Goal: Information Seeking & Learning: Find specific fact

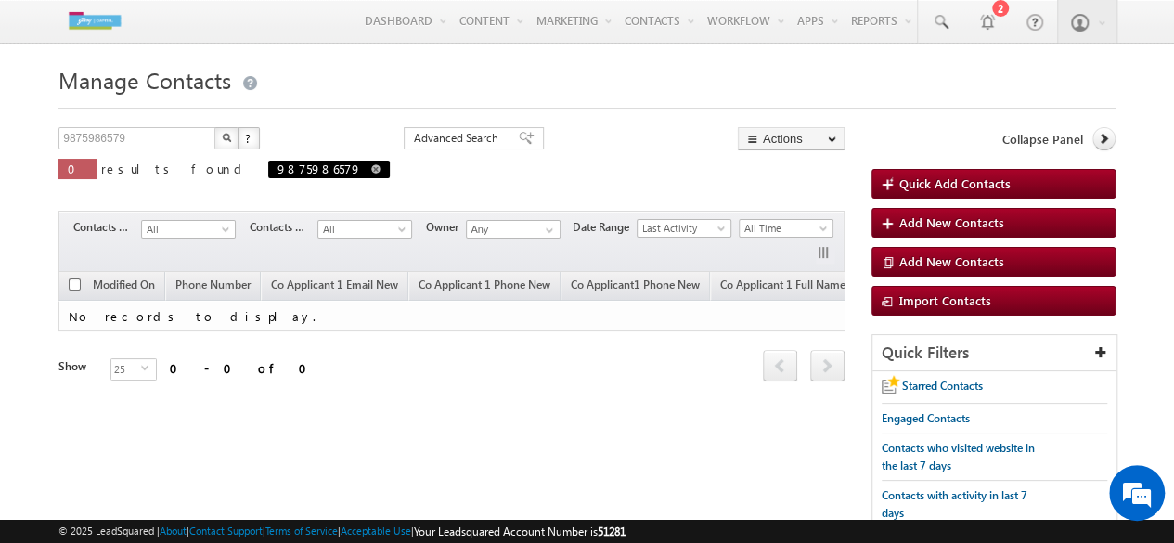
click at [371, 168] on span at bounding box center [375, 168] width 9 height 9
type input "Search Contacts"
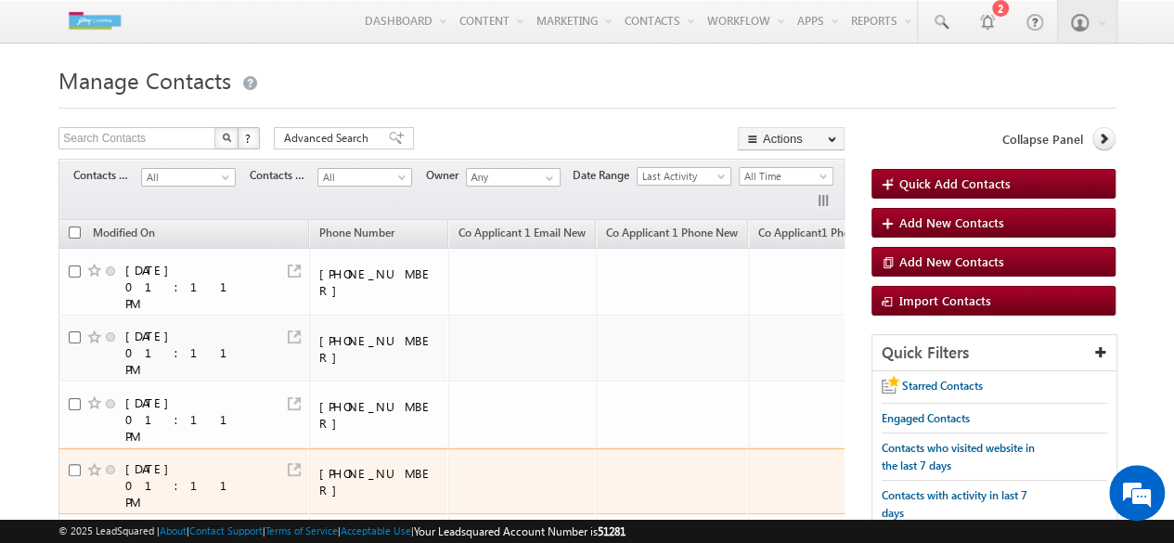
click at [463, 448] on td at bounding box center [522, 481] width 148 height 67
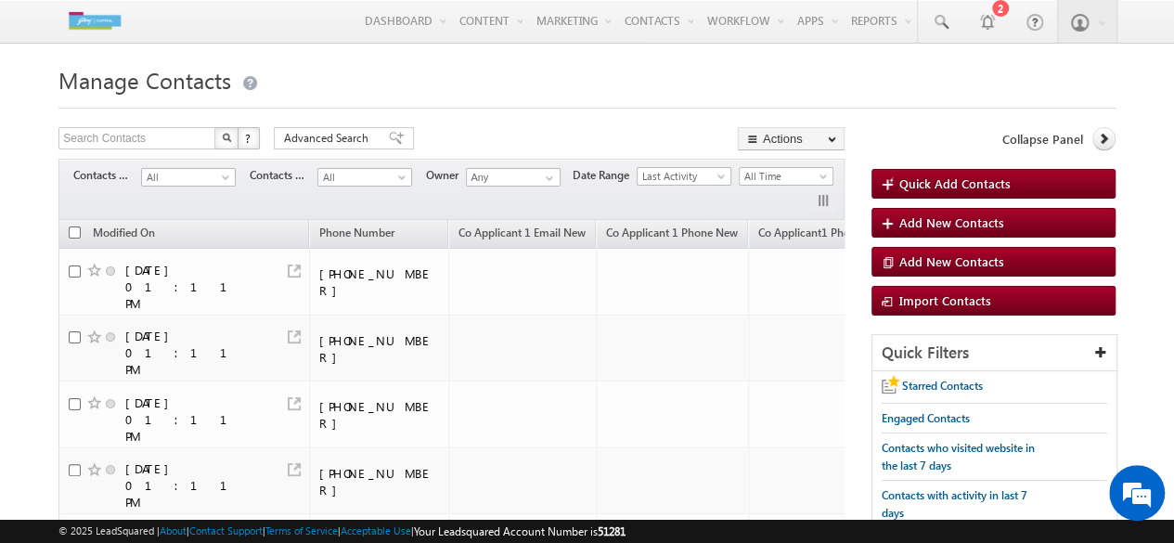
click at [160, 140] on input "text" at bounding box center [137, 138] width 159 height 22
type input "9473729277"
click at [223, 141] on img "button" at bounding box center [226, 137] width 9 height 9
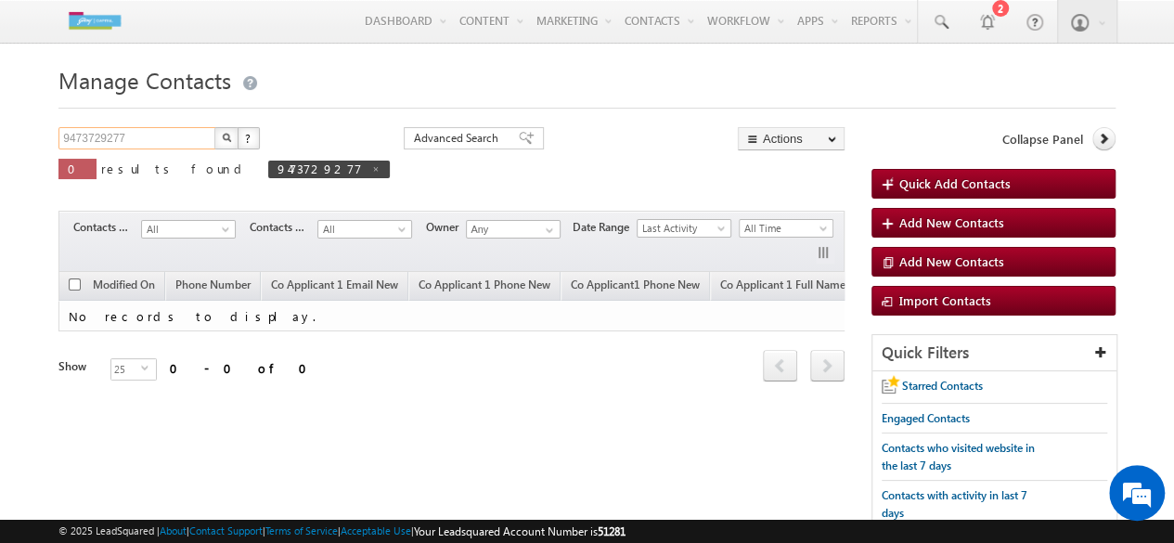
click at [141, 131] on input "9473729277" at bounding box center [137, 138] width 159 height 22
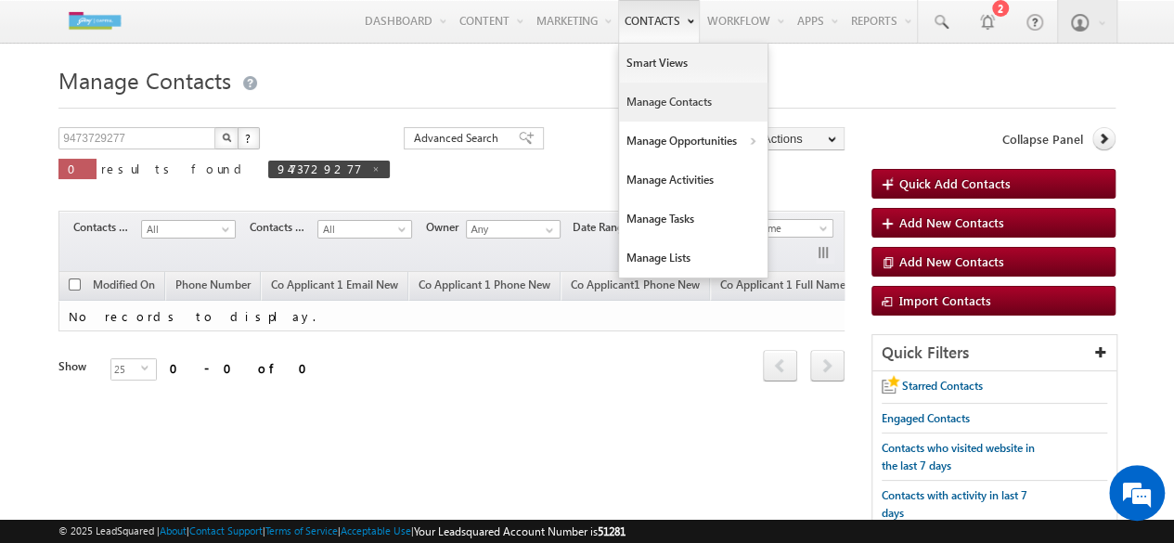
click at [672, 110] on link "Manage Contacts" at bounding box center [693, 102] width 148 height 39
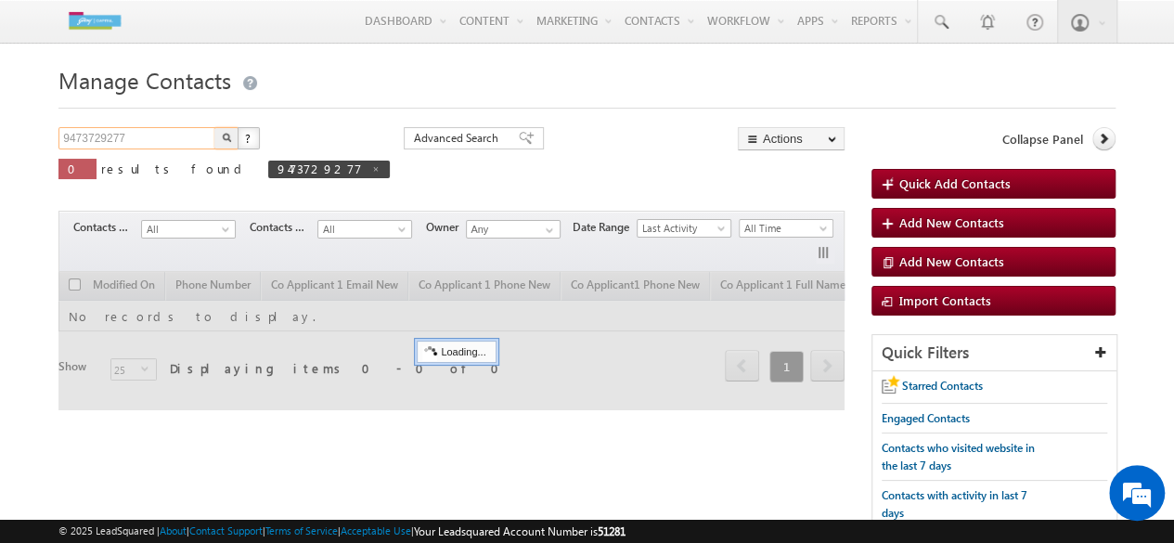
click at [171, 135] on input "9473729277" at bounding box center [137, 138] width 159 height 22
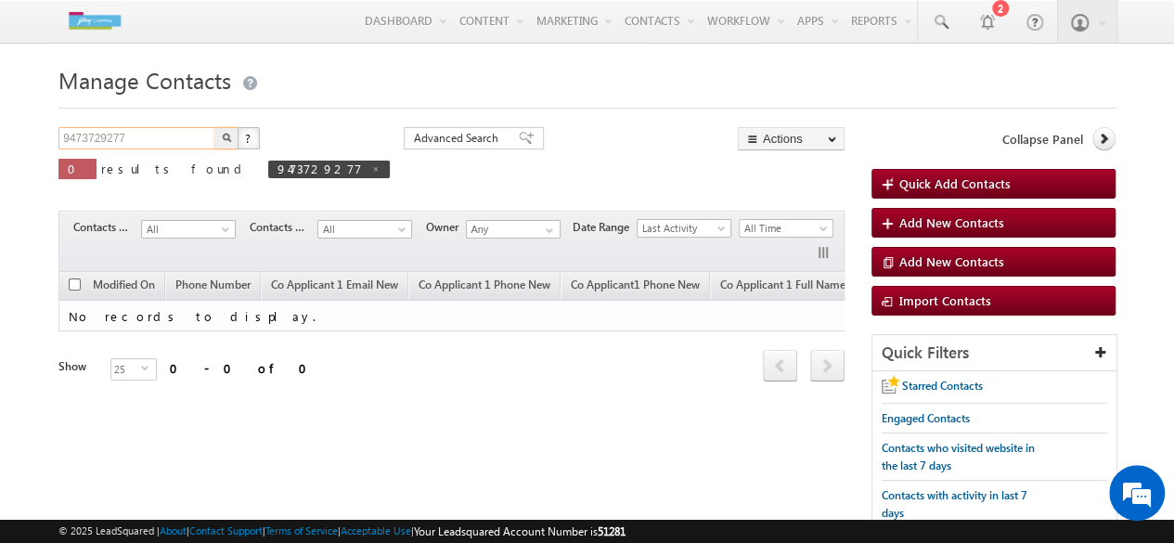
click at [171, 135] on input "9473729277" at bounding box center [137, 138] width 159 height 22
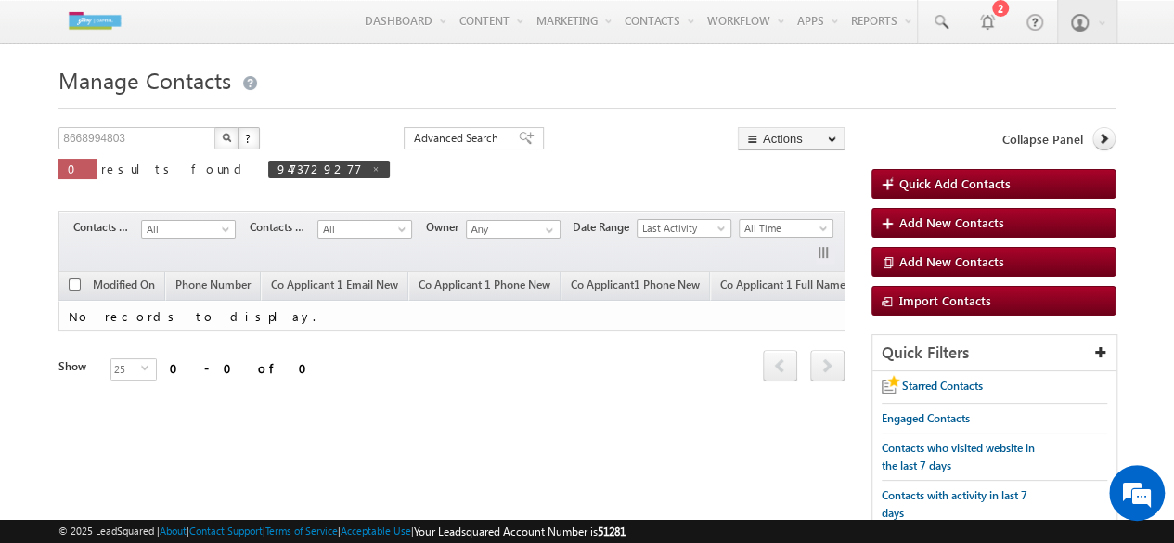
click at [223, 141] on img "button" at bounding box center [226, 137] width 9 height 9
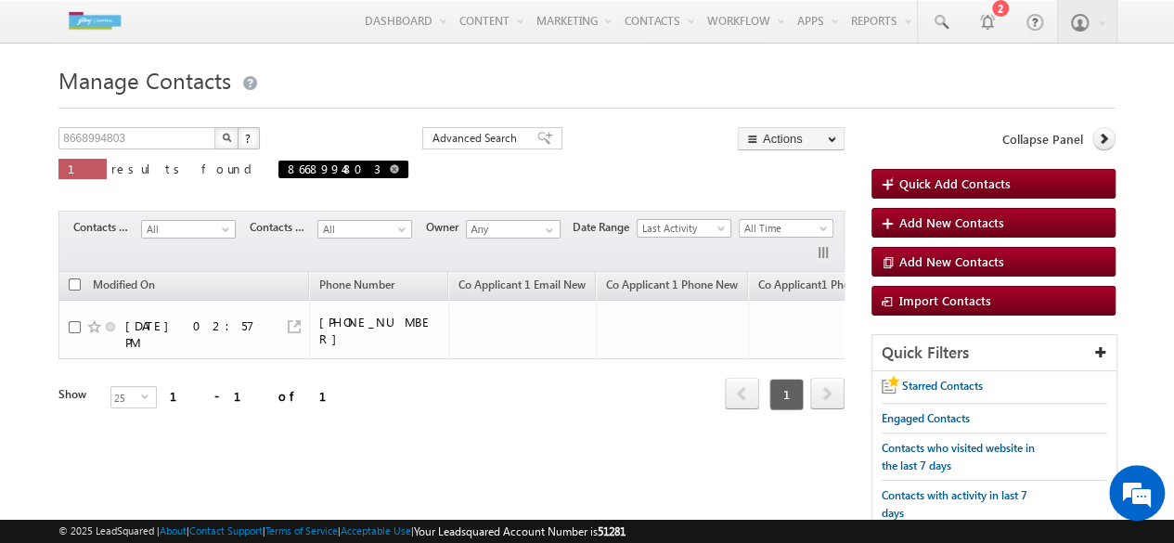
click at [390, 170] on span at bounding box center [394, 168] width 9 height 9
type input "Search Contacts"
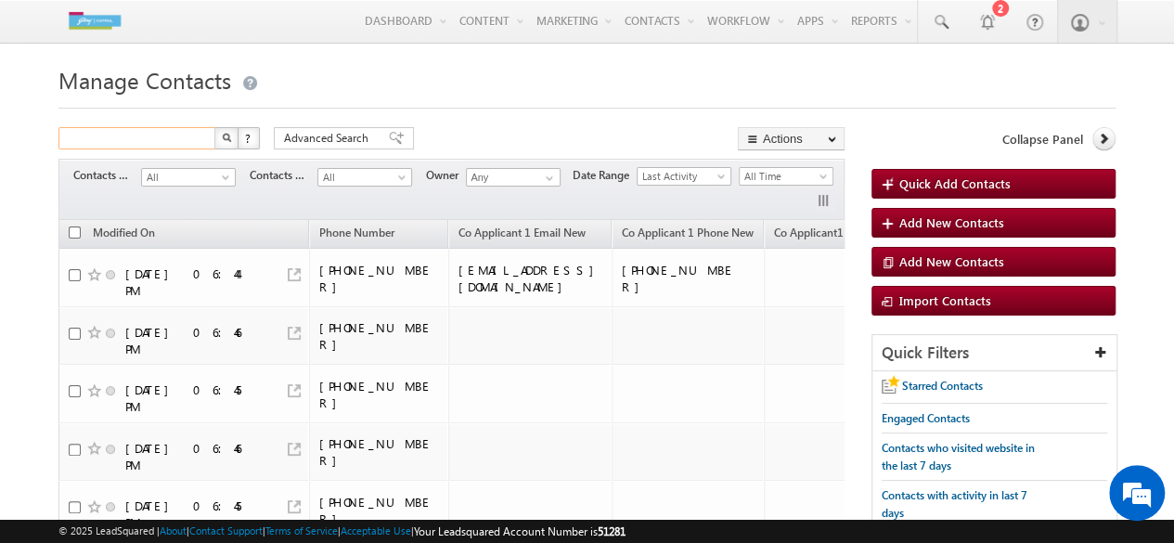
click at [173, 144] on input "text" at bounding box center [137, 138] width 159 height 22
type input "8668994803"
click at [223, 142] on img "button" at bounding box center [226, 137] width 9 height 9
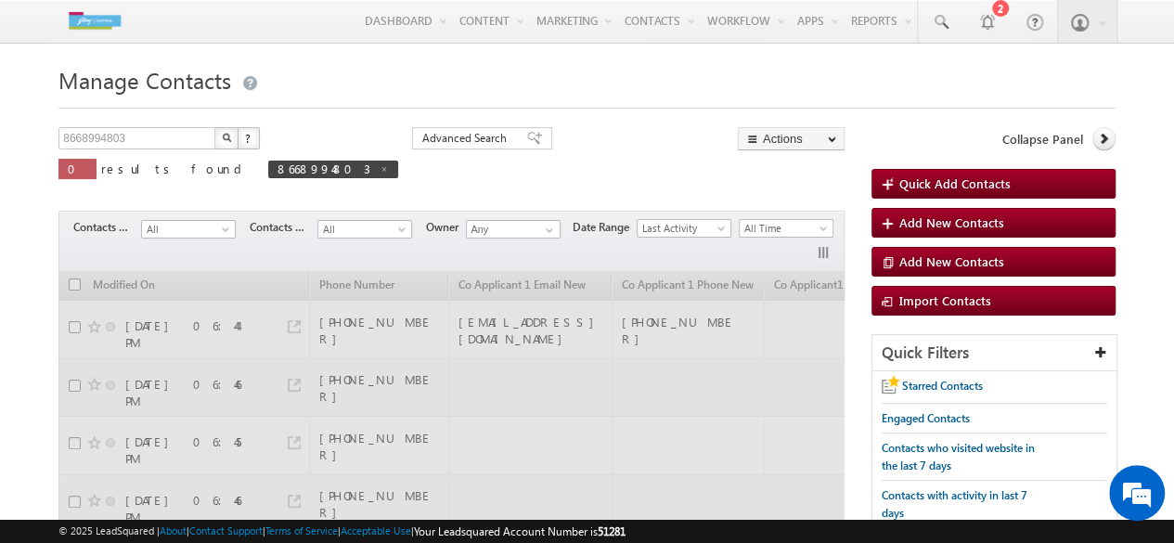
click at [223, 142] on img "button" at bounding box center [226, 137] width 9 height 9
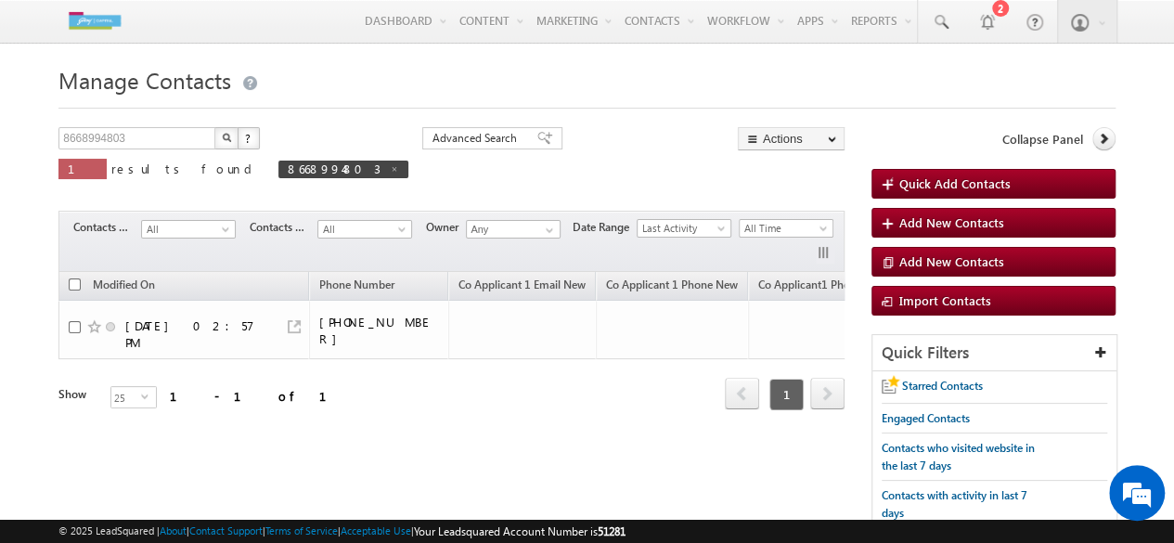
click at [347, 162] on div "8668994803 X ? 1 results found 8668994803 Advanced Search Advanced Search Advan…" at bounding box center [451, 166] width 786 height 79
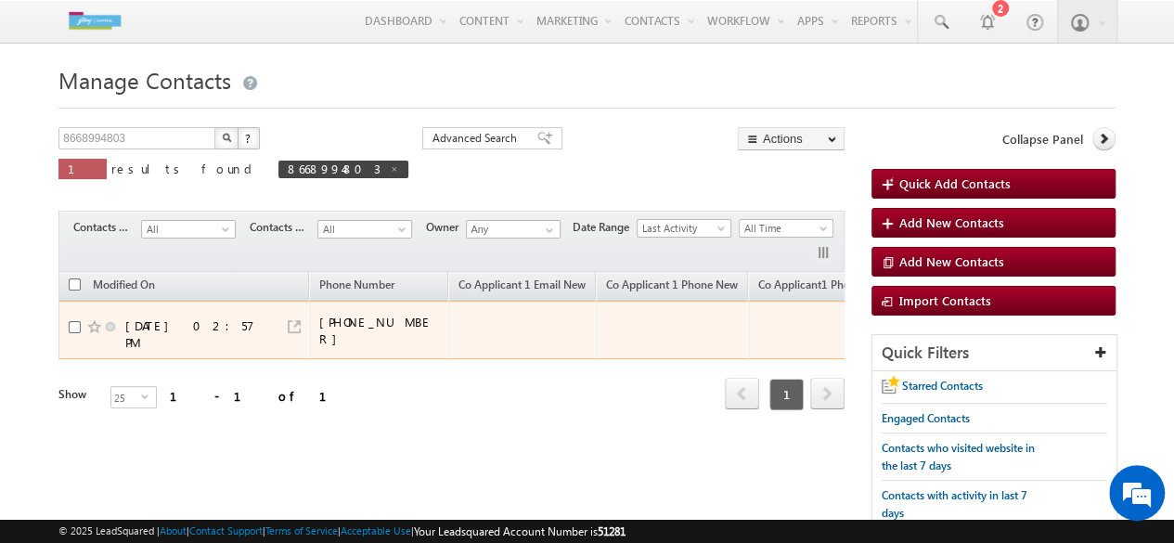
click at [221, 328] on div "09/08/2025 02:57 PM" at bounding box center [185, 333] width 232 height 33
click at [213, 317] on div "09/08/2025 02:57 PM" at bounding box center [194, 333] width 139 height 33
click at [297, 320] on link at bounding box center [294, 326] width 13 height 13
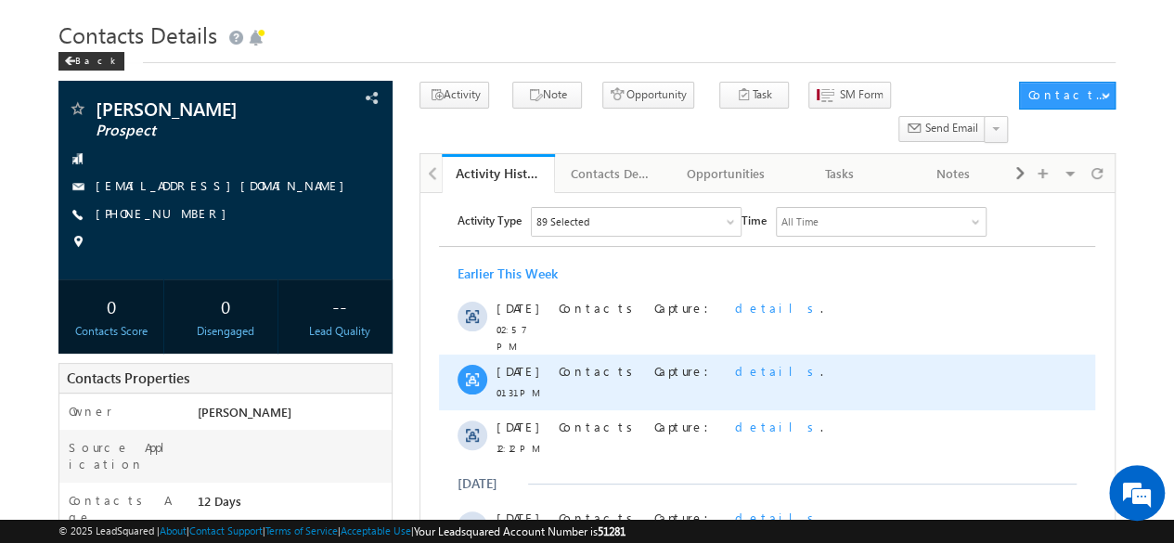
click at [735, 367] on span "details" at bounding box center [777, 371] width 85 height 16
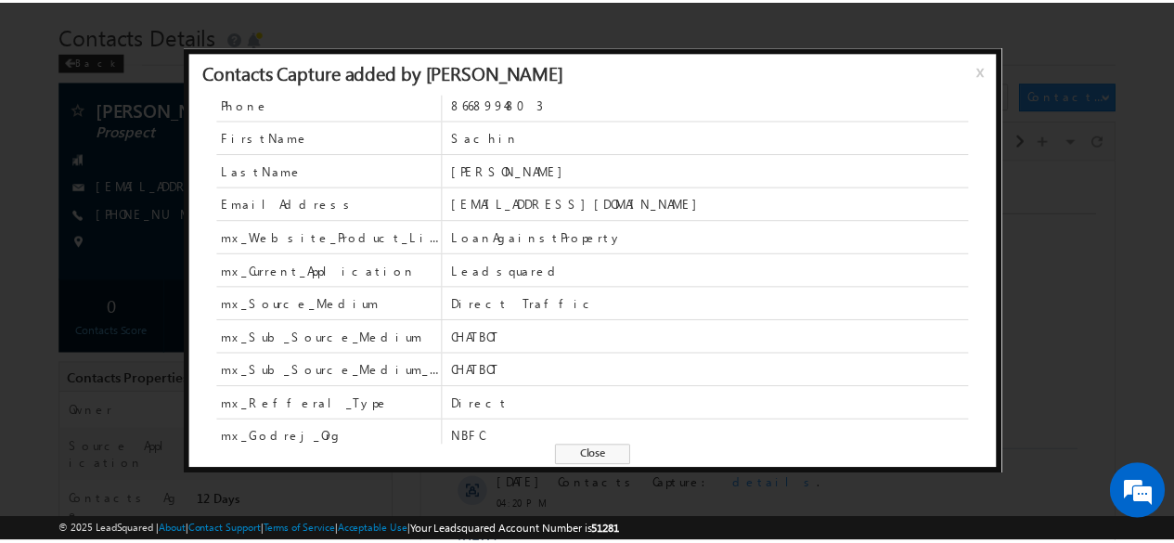
scroll to position [7, 0]
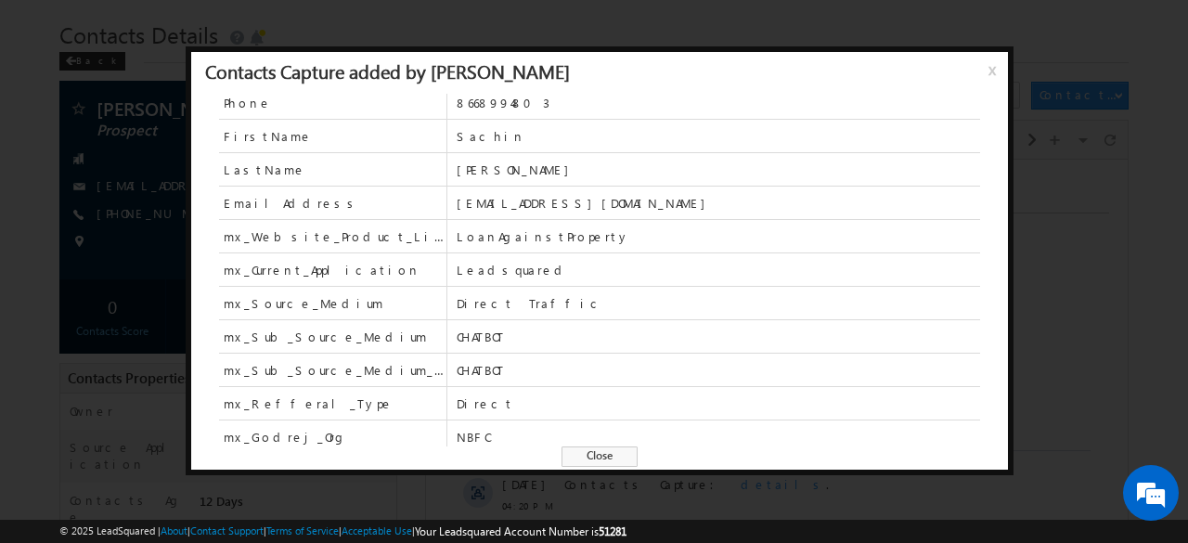
click at [991, 71] on span "x" at bounding box center [995, 76] width 15 height 33
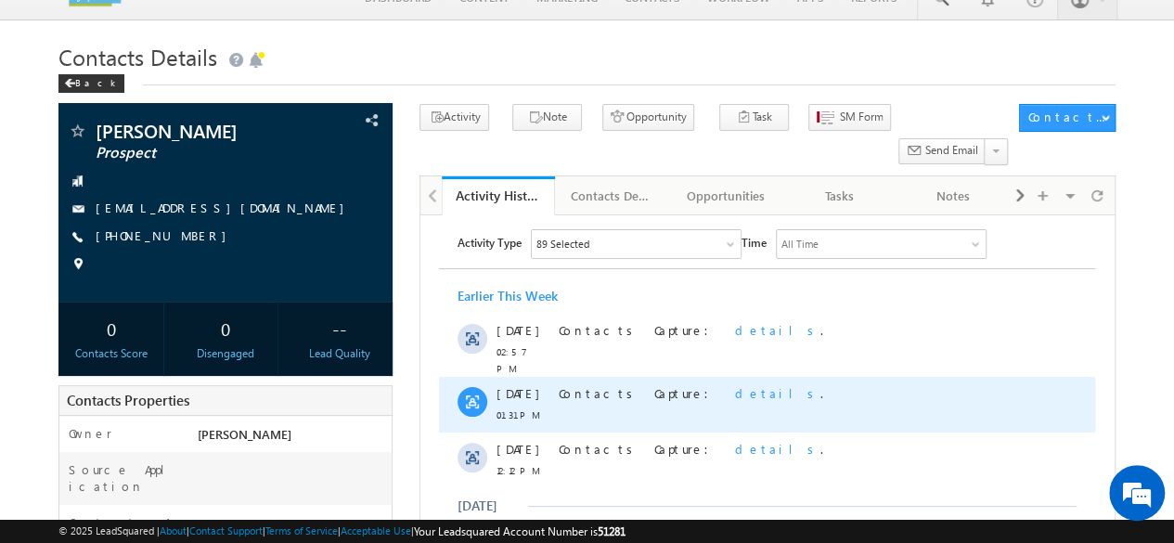
scroll to position [0, 0]
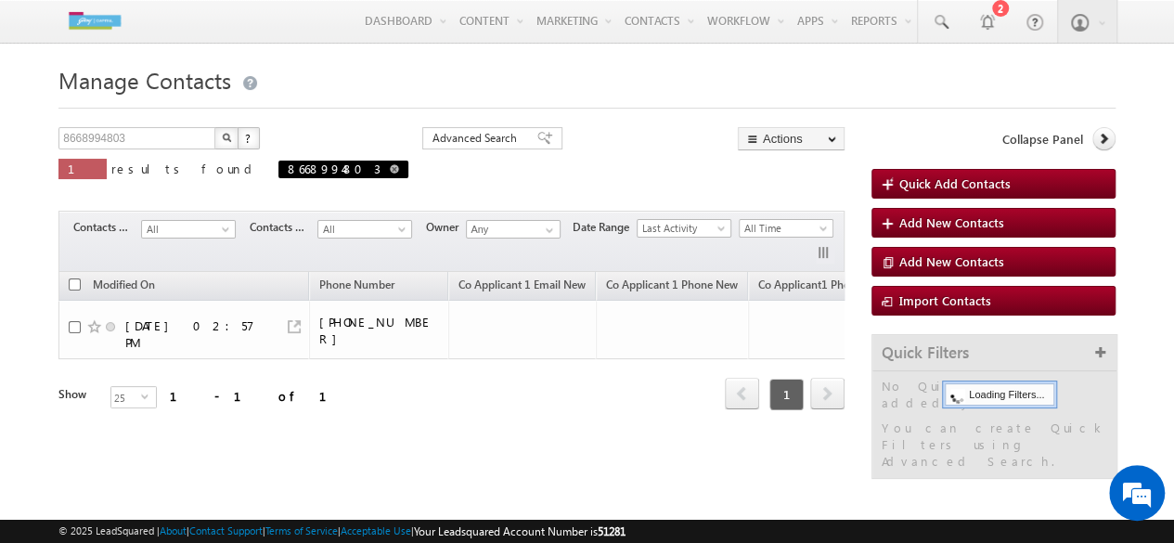
click at [390, 166] on span at bounding box center [394, 168] width 9 height 9
type input "Search Contacts"
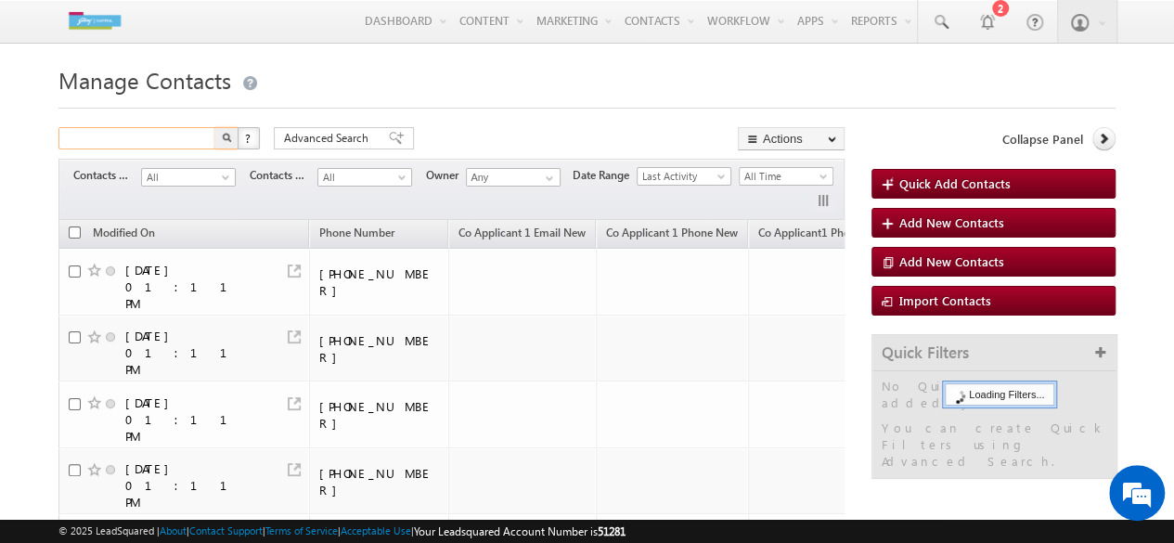
click at [149, 142] on input "text" at bounding box center [137, 138] width 159 height 22
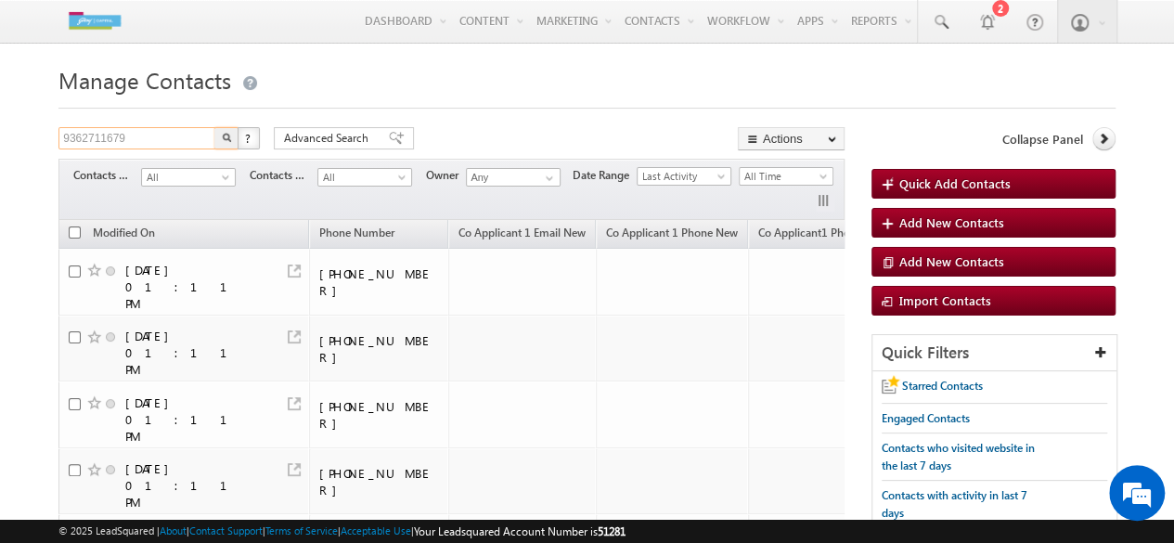
type input "9362711679"
click at [222, 148] on button "button" at bounding box center [226, 138] width 24 height 22
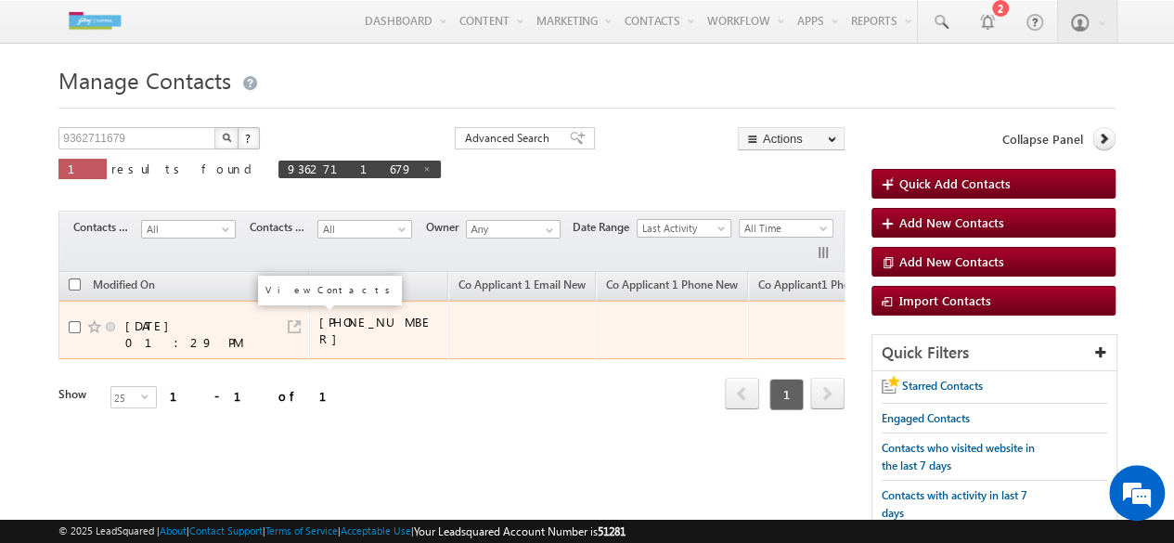
click at [291, 320] on link at bounding box center [294, 326] width 13 height 13
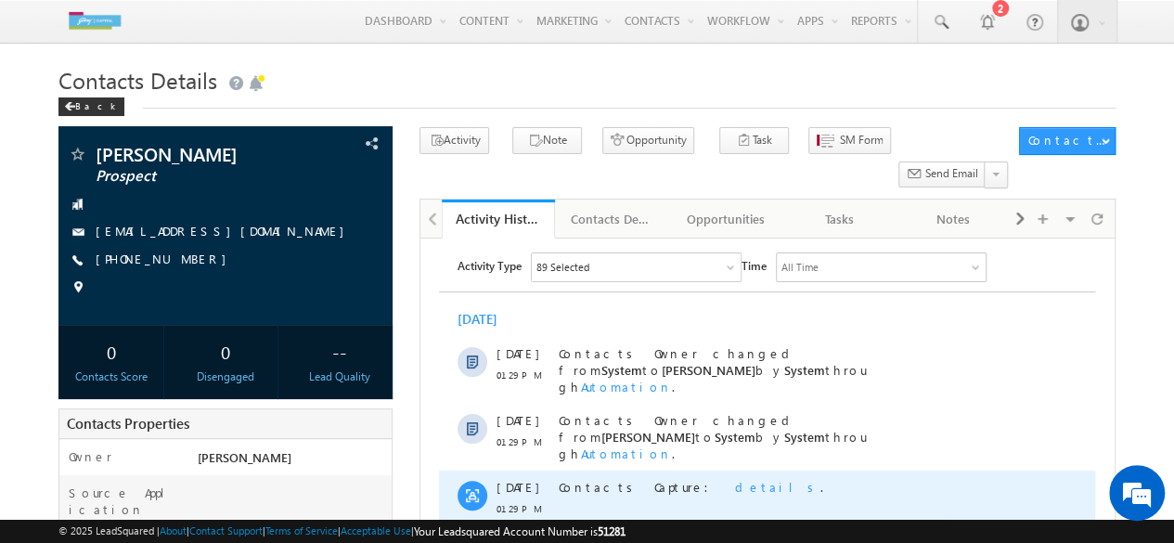
click at [735, 479] on span "details" at bounding box center [777, 487] width 85 height 16
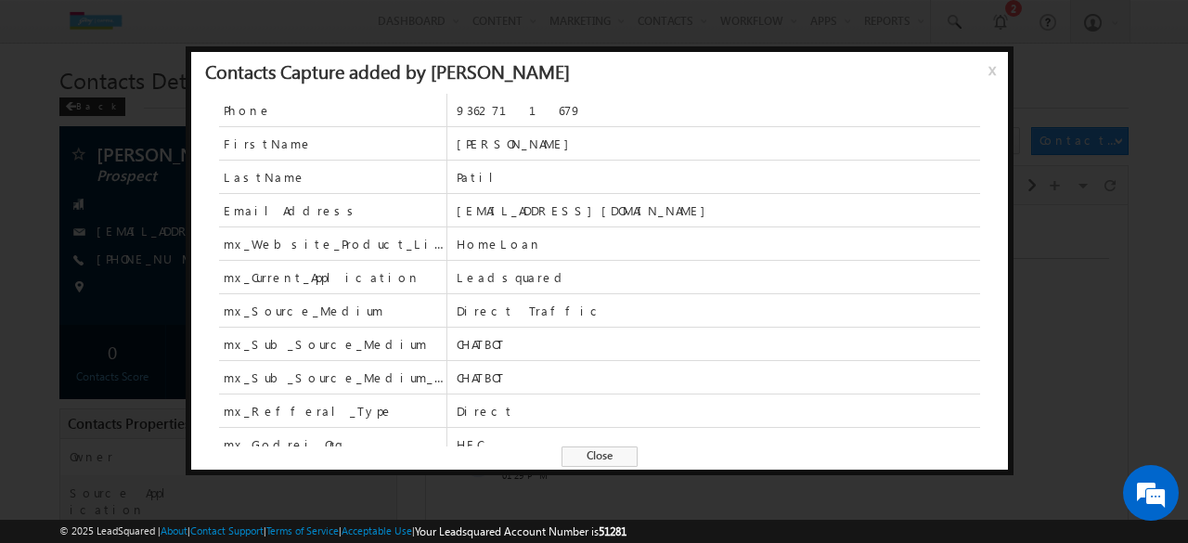
click at [992, 71] on span "x" at bounding box center [995, 76] width 15 height 33
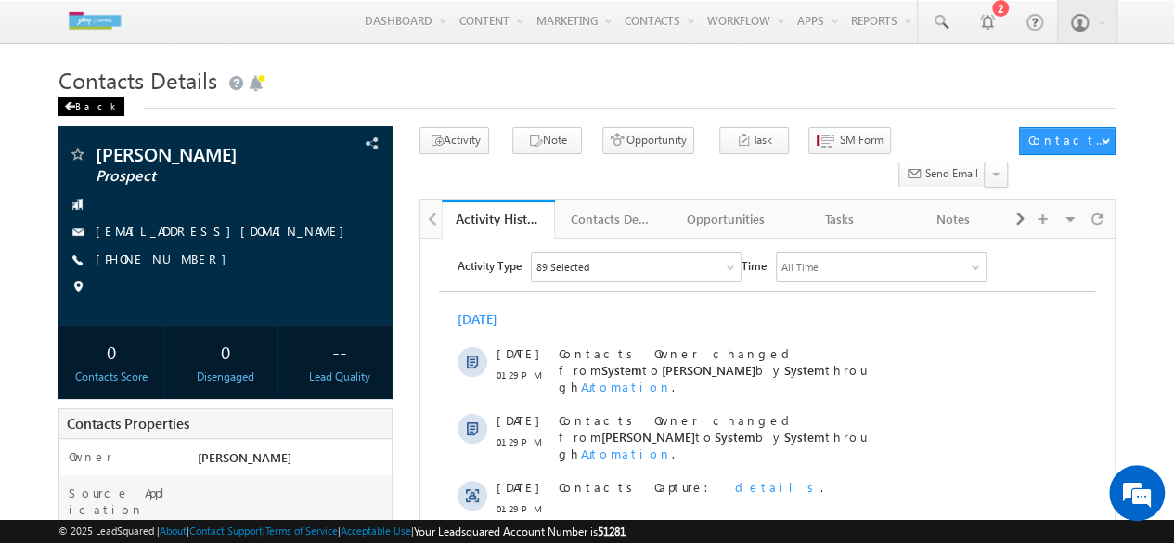
click at [75, 112] on div "Back" at bounding box center [91, 106] width 66 height 19
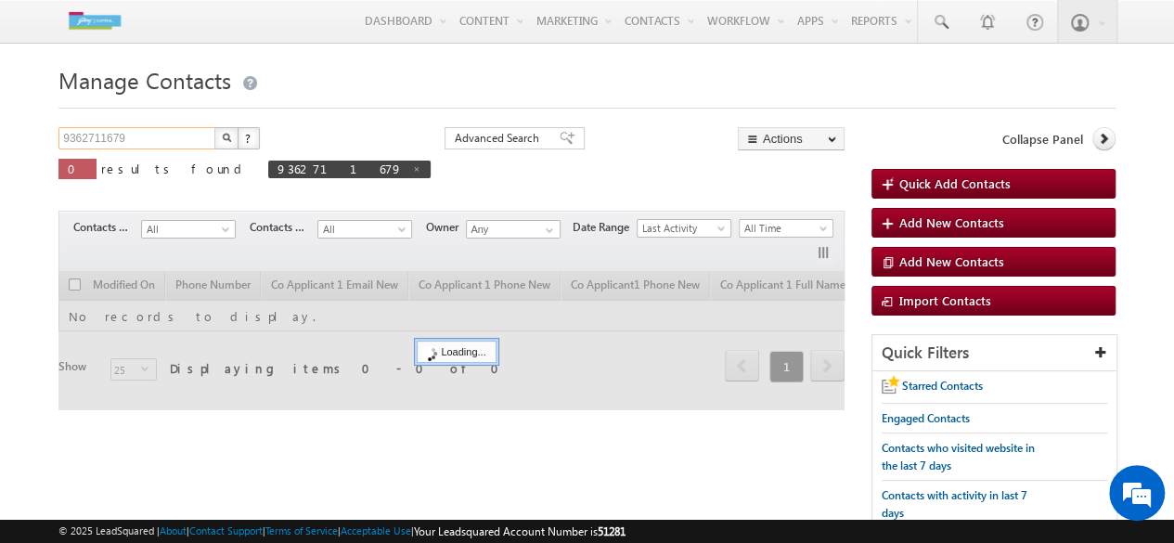
click at [161, 142] on input "9362711679" at bounding box center [137, 138] width 159 height 22
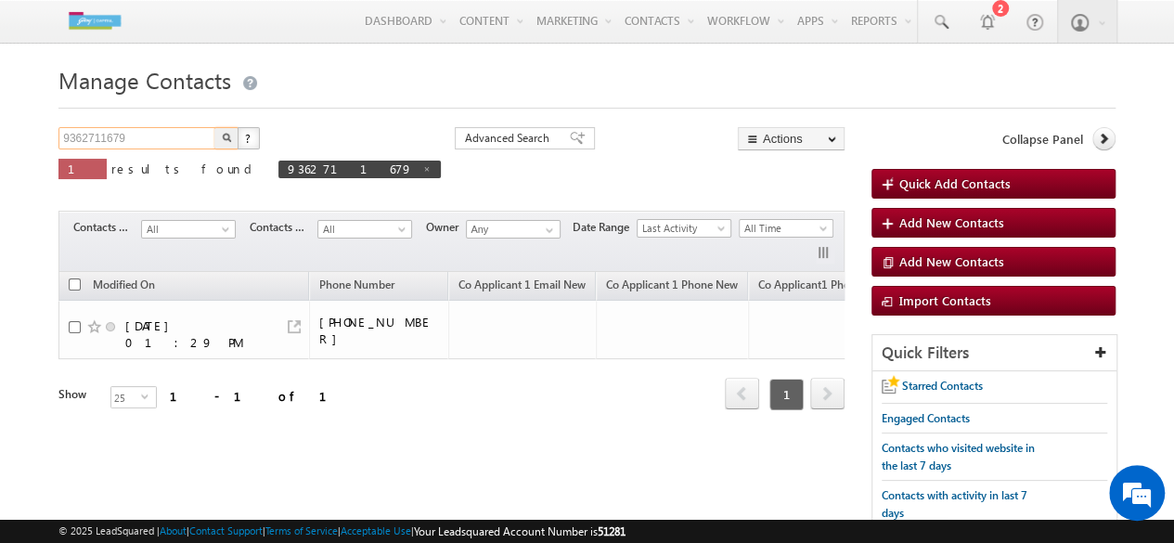
click at [161, 142] on input "9362711679" at bounding box center [137, 138] width 159 height 22
type input "9362899728"
click at [228, 142] on img "button" at bounding box center [226, 137] width 9 height 9
click at [150, 138] on input "9362899728" at bounding box center [137, 138] width 159 height 22
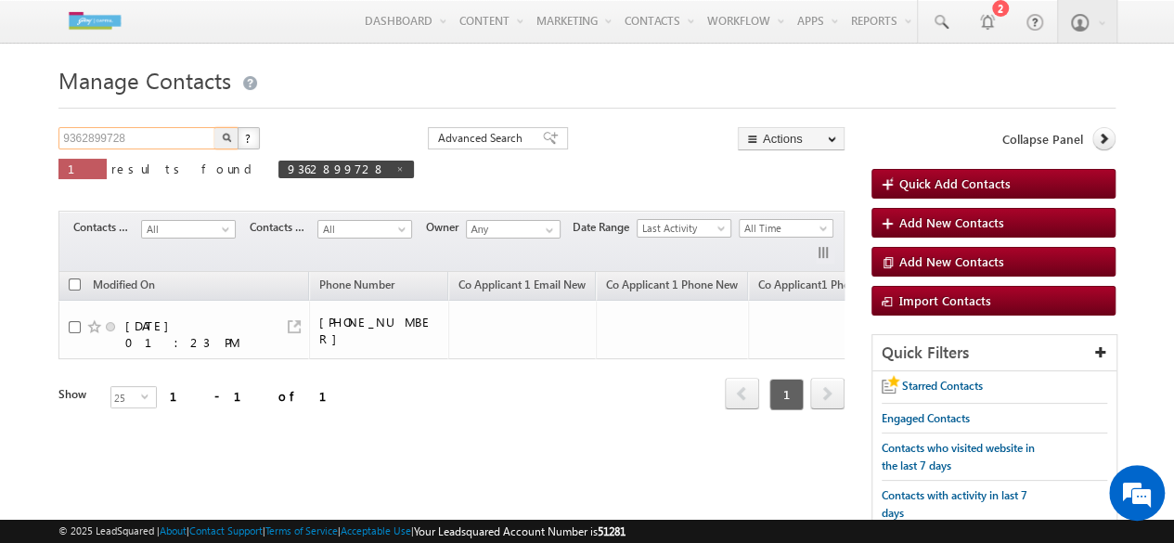
click at [150, 138] on input "9362899728" at bounding box center [137, 138] width 159 height 22
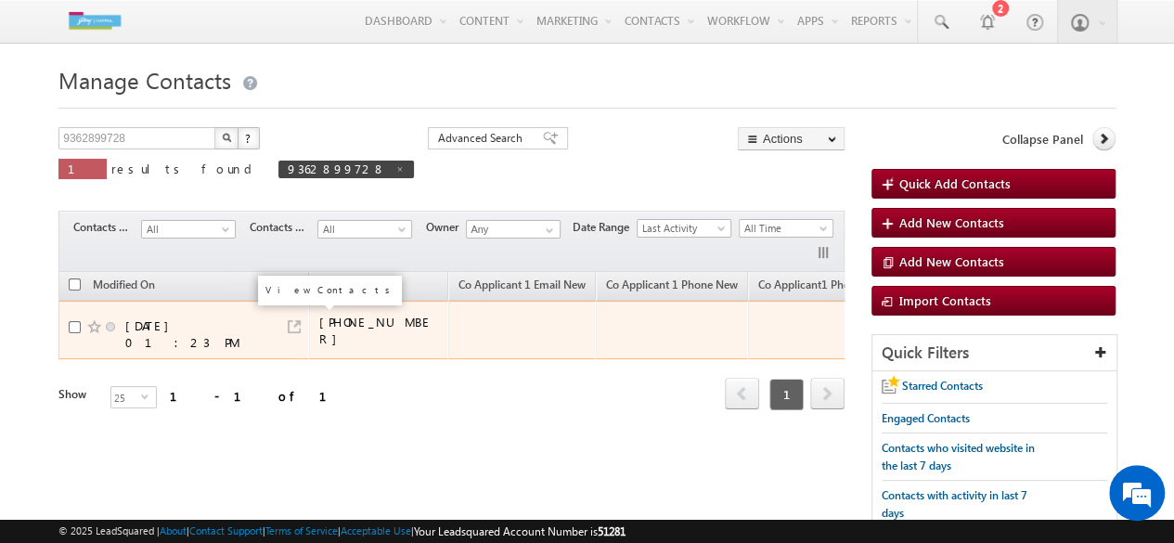
click at [293, 321] on link at bounding box center [294, 326] width 13 height 13
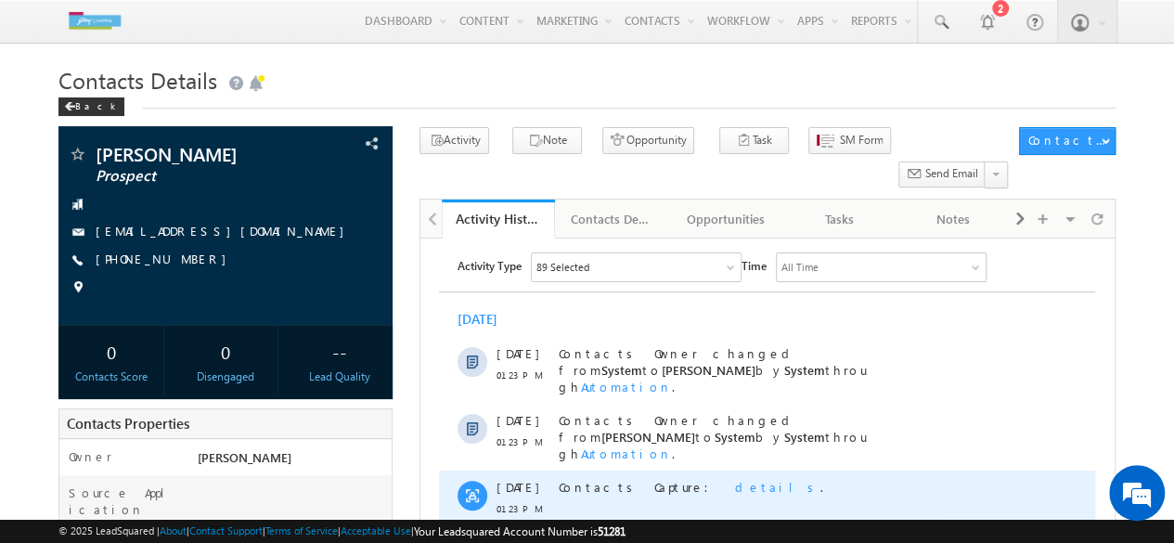
click at [735, 479] on span "details" at bounding box center [777, 487] width 85 height 16
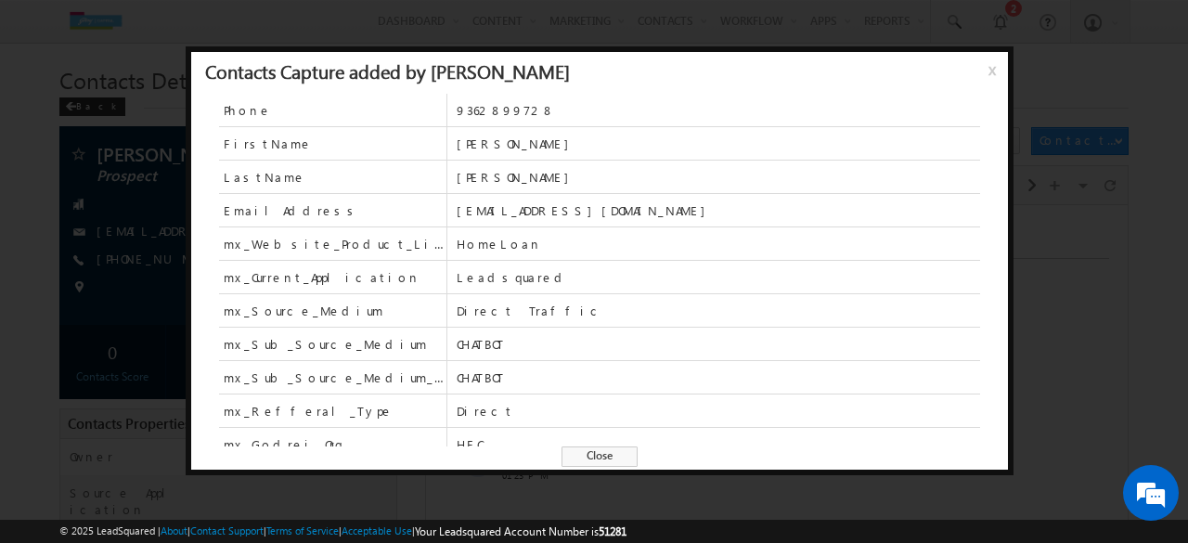
click at [991, 60] on span "x" at bounding box center [995, 76] width 15 height 33
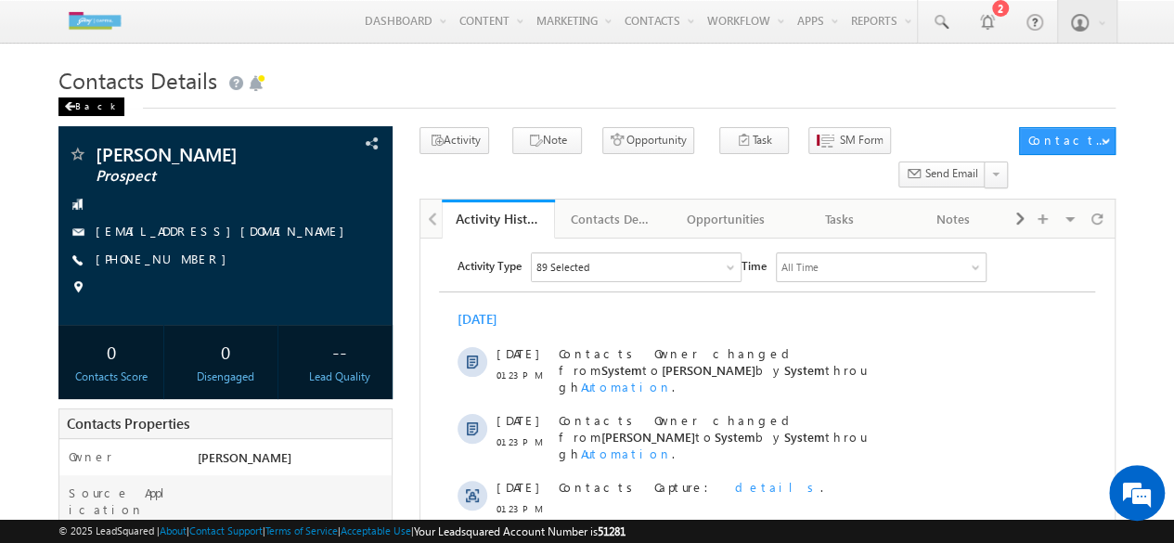
click at [64, 109] on span at bounding box center [69, 106] width 11 height 9
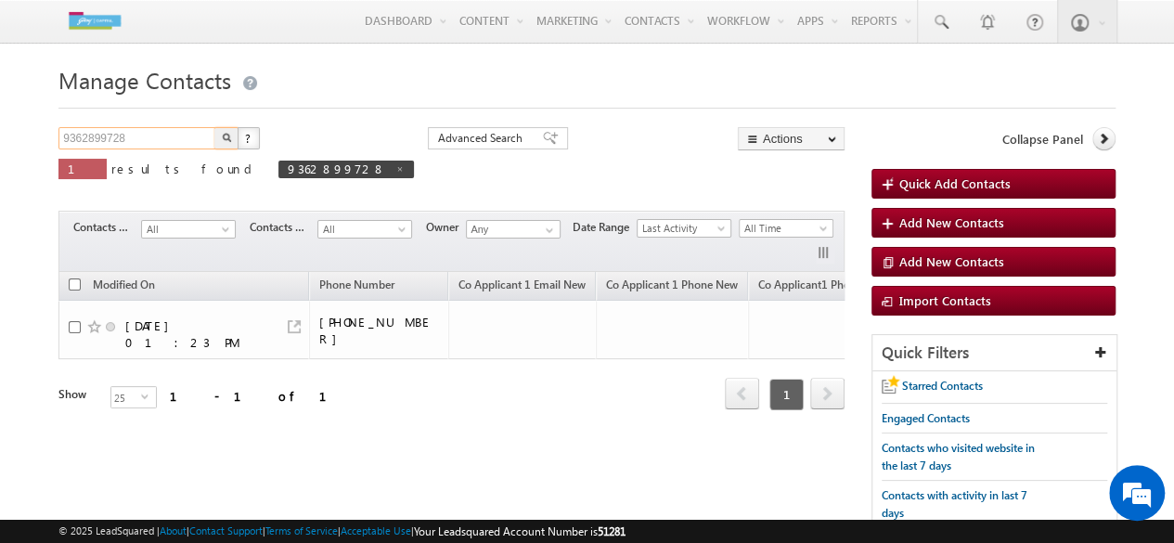
click at [139, 146] on input "9362899728" at bounding box center [137, 138] width 159 height 22
click at [225, 142] on img "button" at bounding box center [226, 137] width 9 height 9
click at [422, 169] on span at bounding box center [426, 168] width 9 height 9
type input "Search Contacts"
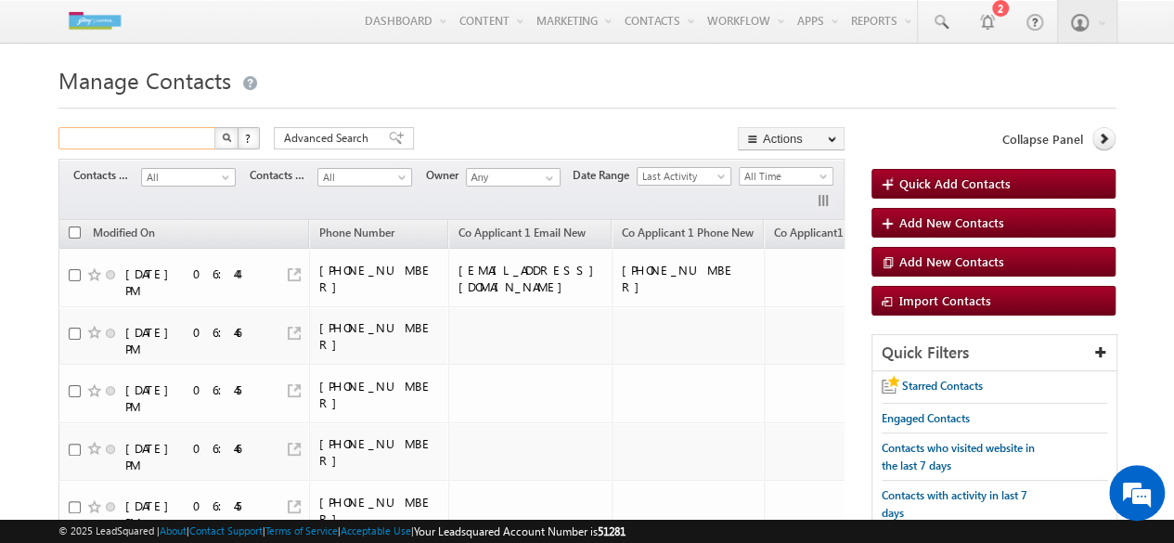
click at [182, 146] on input "text" at bounding box center [137, 138] width 159 height 22
type input "9362711679"
click at [221, 145] on button "button" at bounding box center [226, 138] width 24 height 22
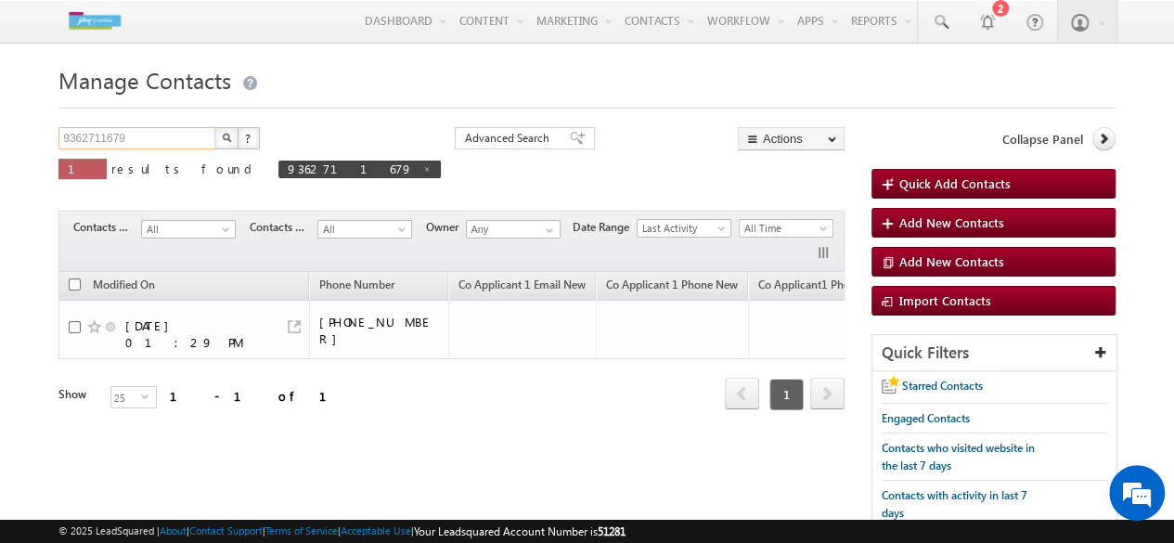
click at [134, 138] on input "9362711679" at bounding box center [137, 138] width 159 height 22
click at [222, 144] on button "button" at bounding box center [226, 138] width 24 height 22
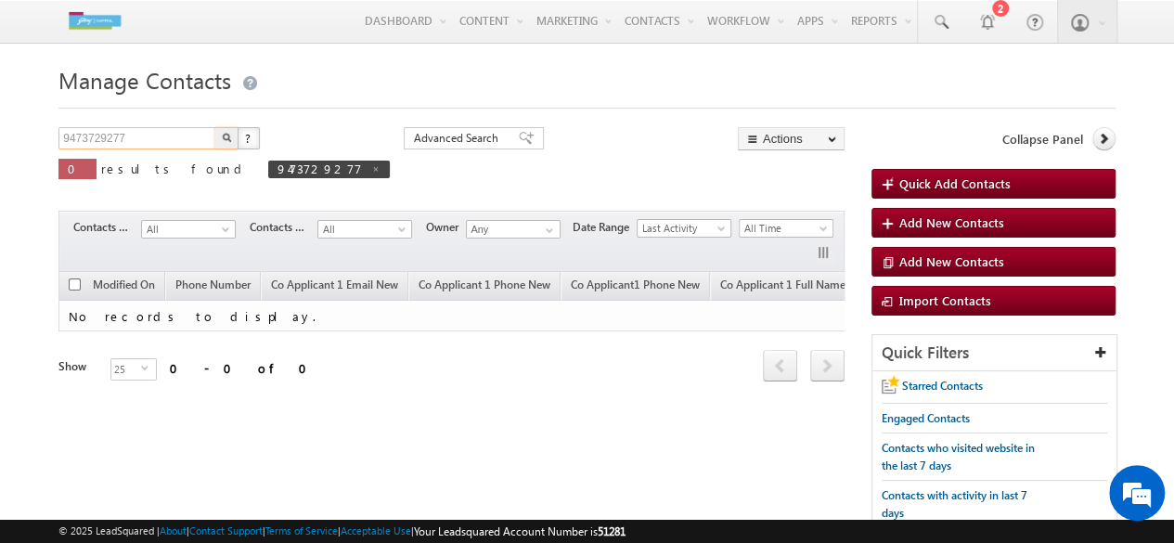
click at [178, 135] on input "9473729277" at bounding box center [137, 138] width 159 height 22
type input "8668994803"
click at [227, 146] on button "button" at bounding box center [226, 138] width 24 height 22
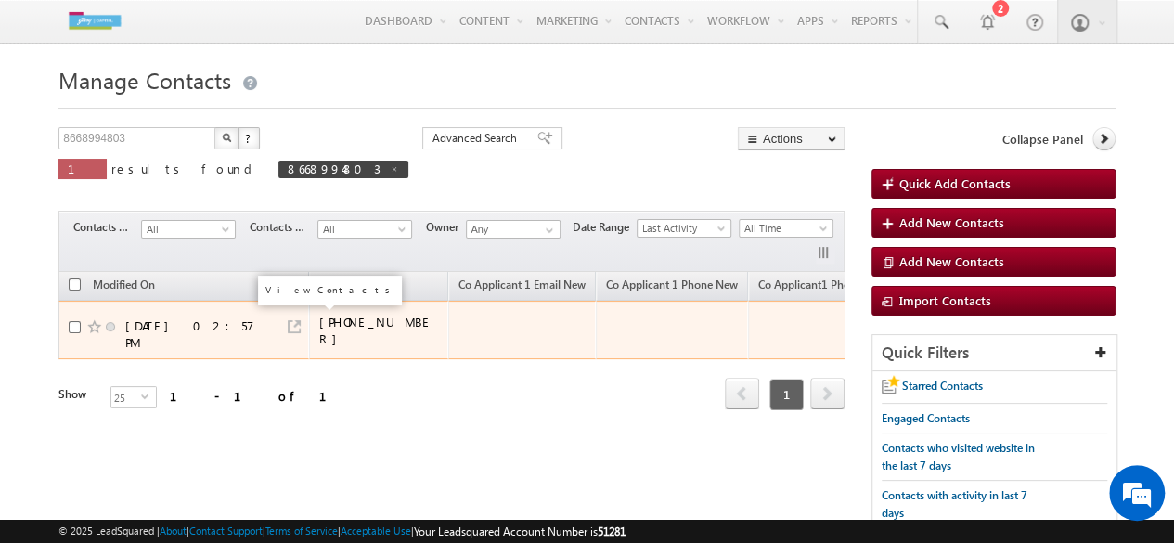
click at [298, 320] on link at bounding box center [294, 326] width 13 height 13
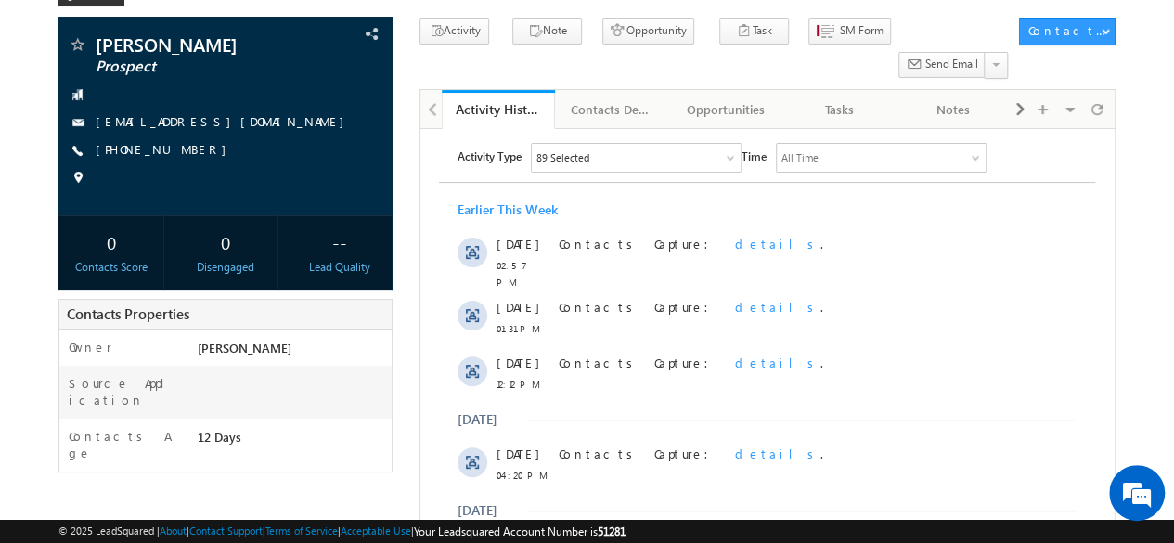
scroll to position [110, 0]
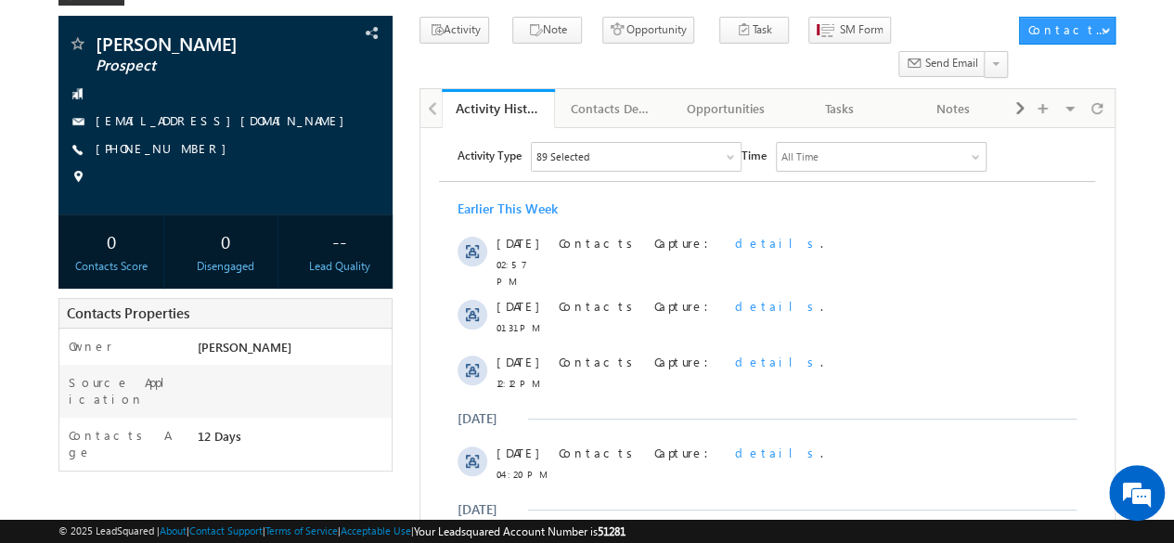
click at [597, 396] on div "Earlier This Week 08 Sep 02:57 PM Contacts Capture: details . 08 Sep 01:31 PM C…" at bounding box center [767, 490] width 656 height 598
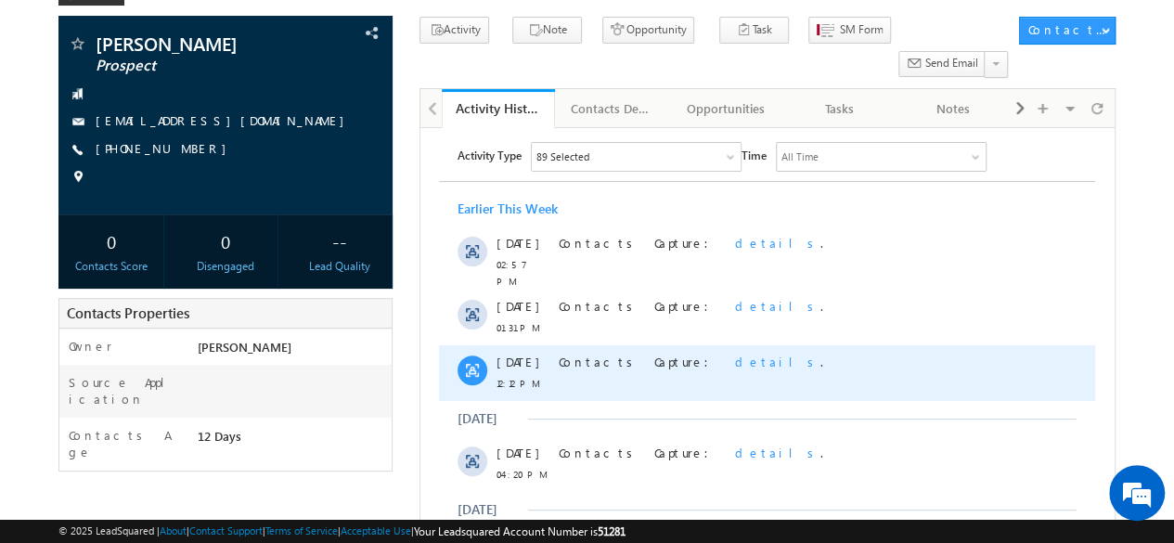
scroll to position [0, 0]
click at [735, 359] on span "details" at bounding box center [777, 362] width 85 height 16
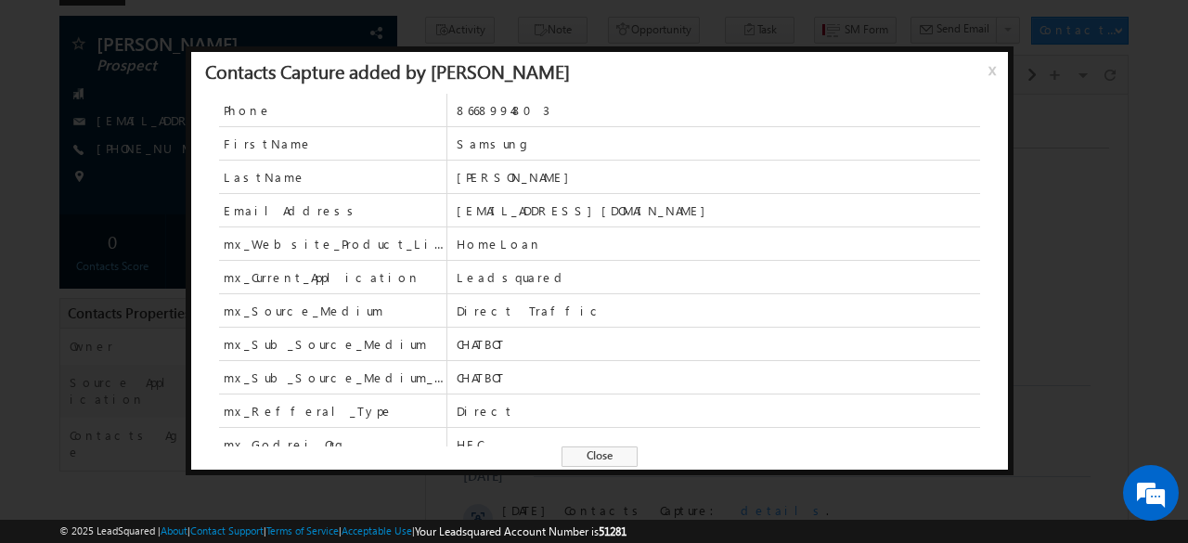
click at [995, 75] on span "x" at bounding box center [995, 76] width 15 height 33
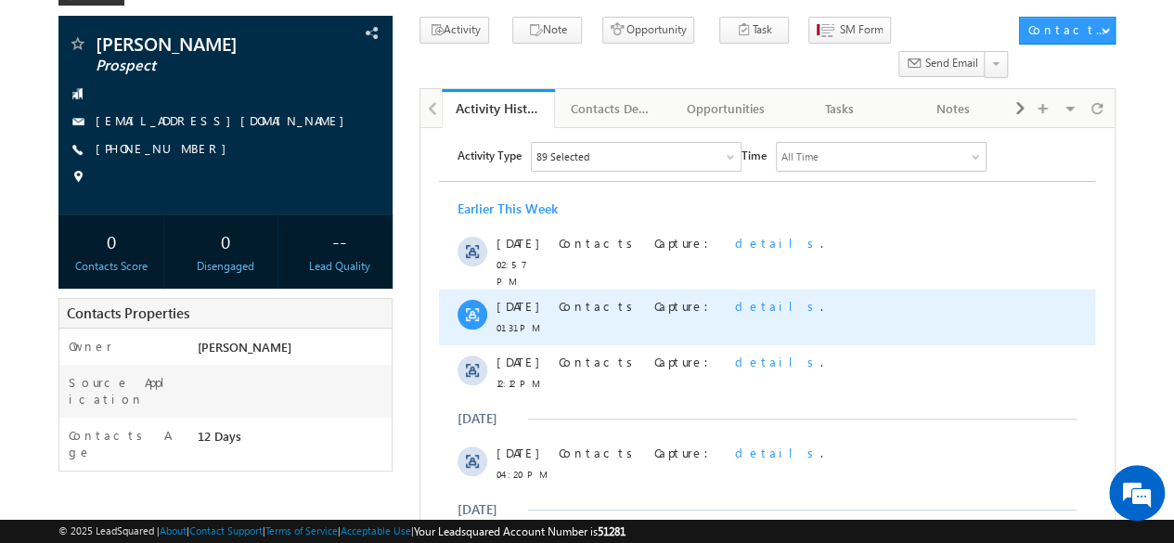
click at [735, 298] on span "details" at bounding box center [777, 306] width 85 height 16
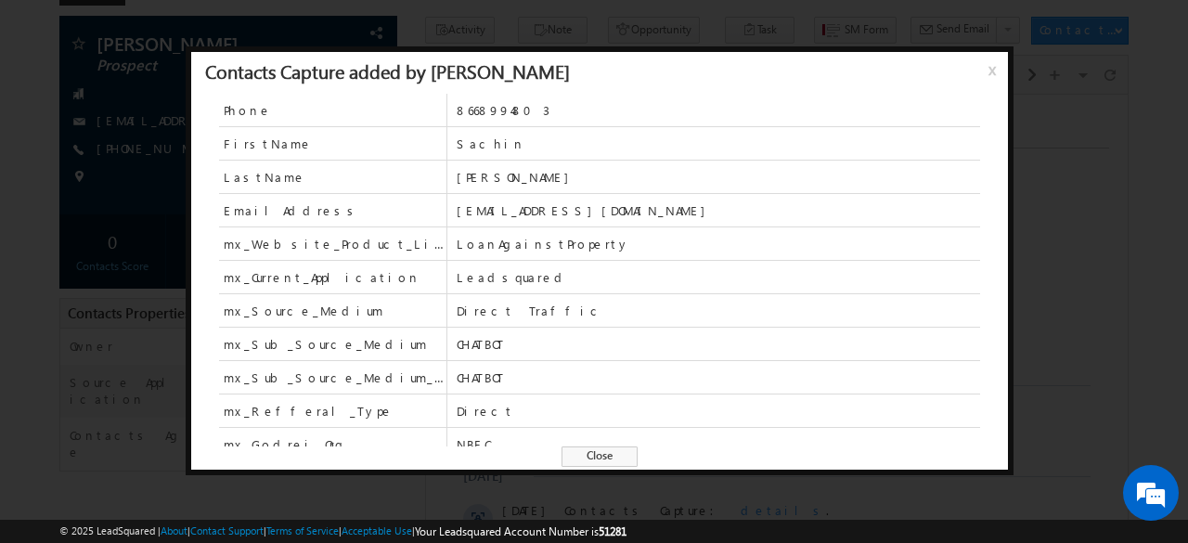
click at [991, 68] on span "x" at bounding box center [995, 76] width 15 height 33
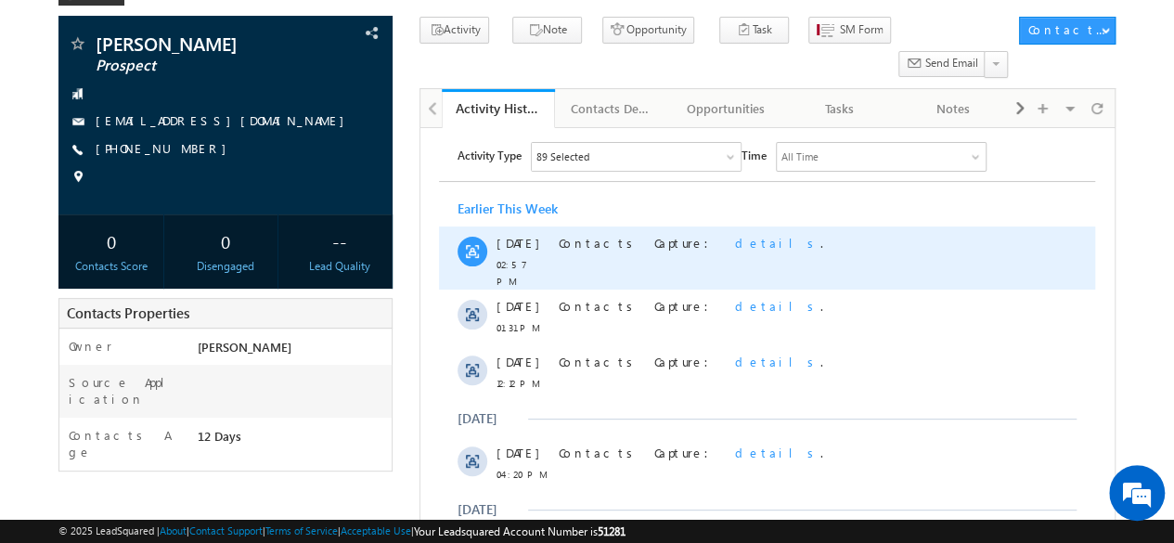
click at [735, 238] on span "details" at bounding box center [777, 243] width 85 height 16
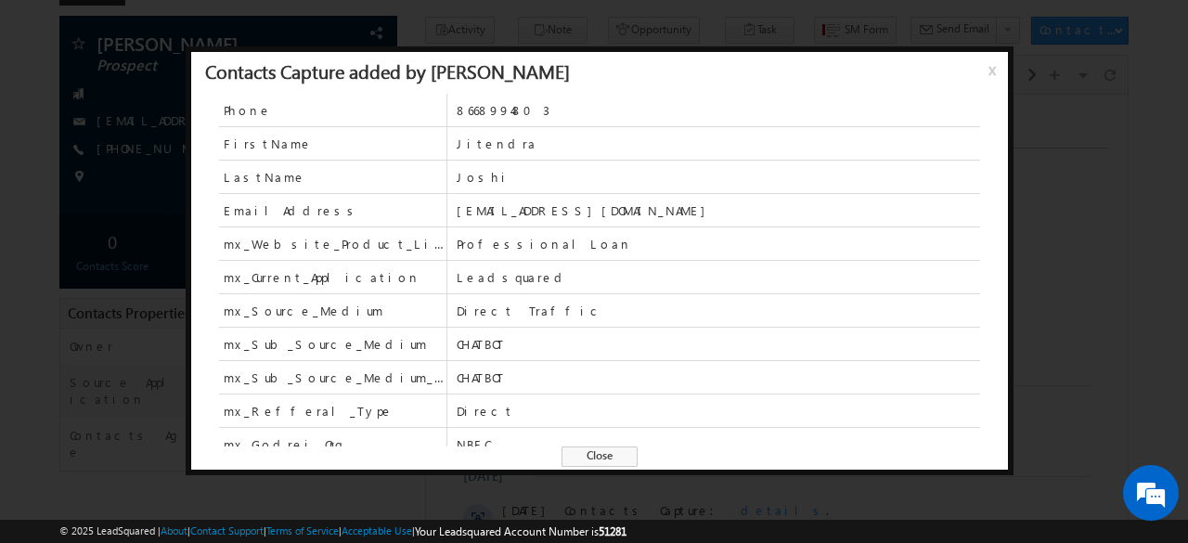
click at [991, 69] on span "x" at bounding box center [995, 76] width 15 height 33
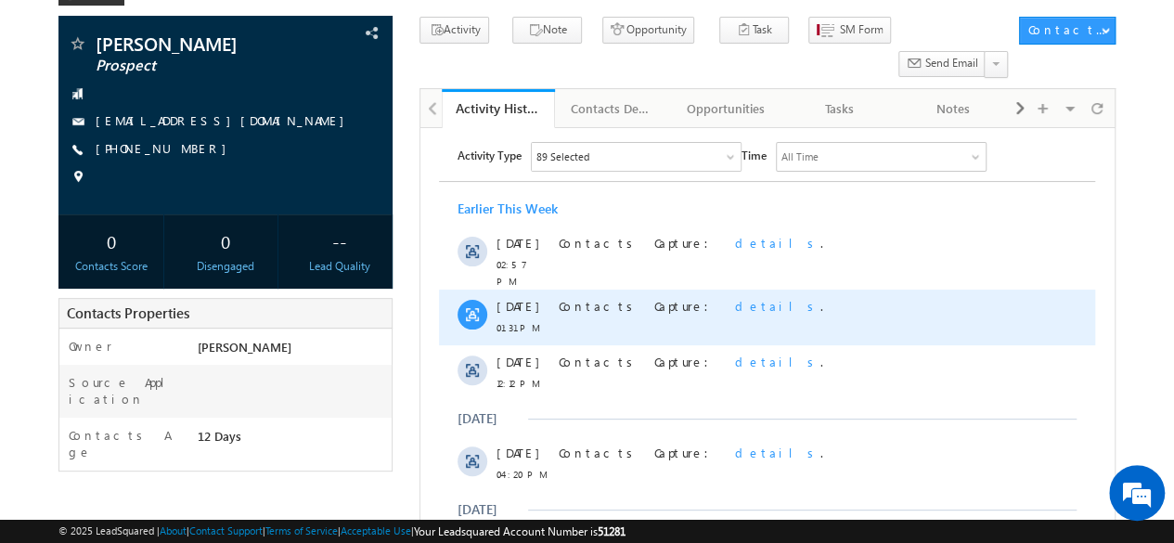
click at [735, 298] on span "details" at bounding box center [777, 306] width 85 height 16
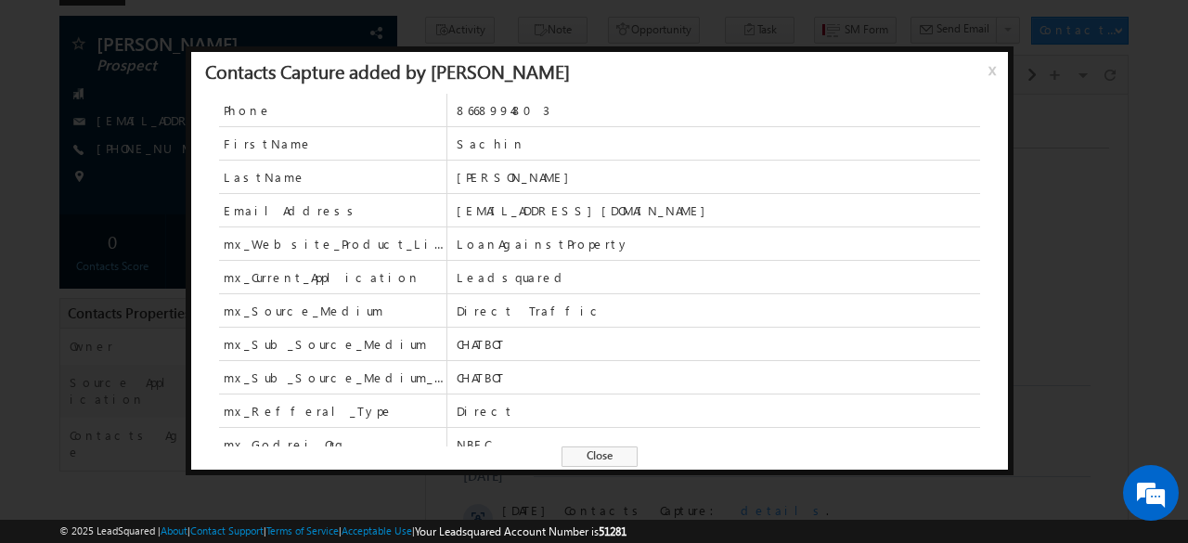
click at [991, 69] on span "x" at bounding box center [995, 76] width 15 height 33
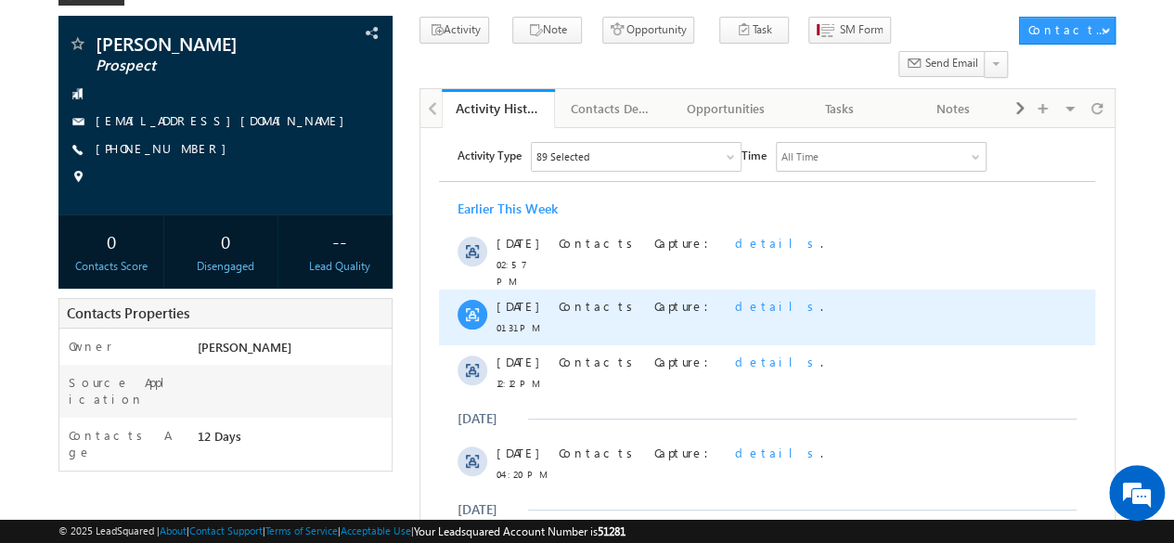
click at [735, 299] on span "details" at bounding box center [777, 306] width 85 height 16
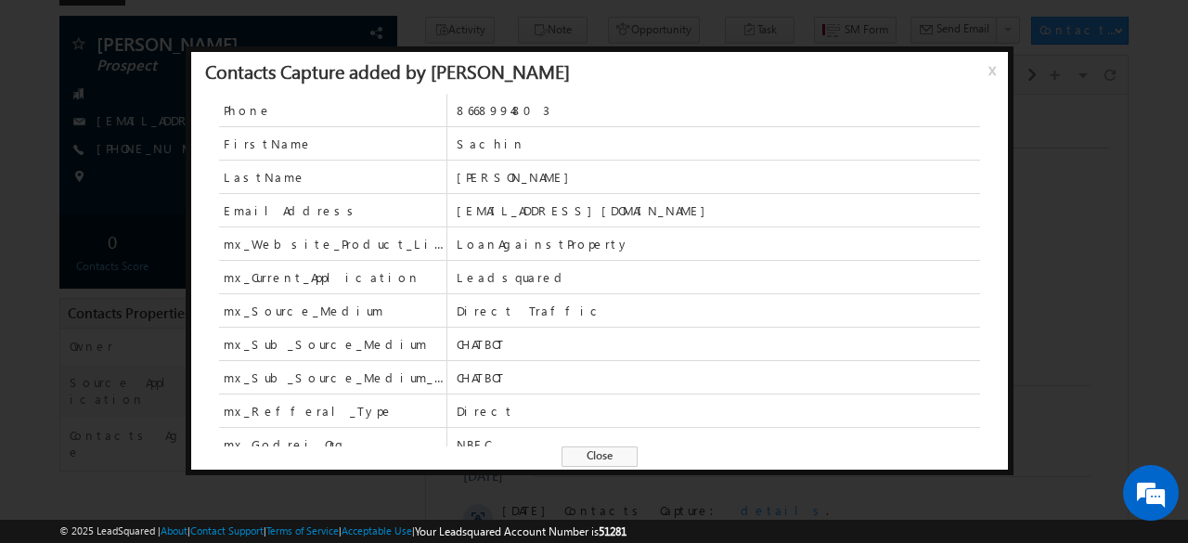
click at [988, 76] on span "x" at bounding box center [995, 76] width 15 height 33
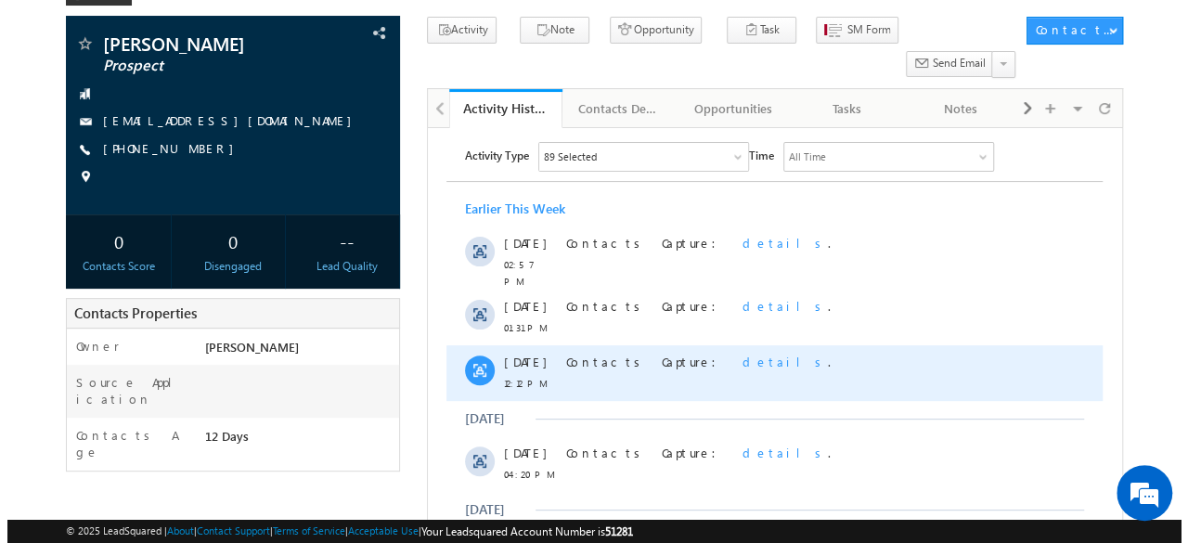
click at [742, 357] on span "details" at bounding box center [784, 362] width 85 height 16
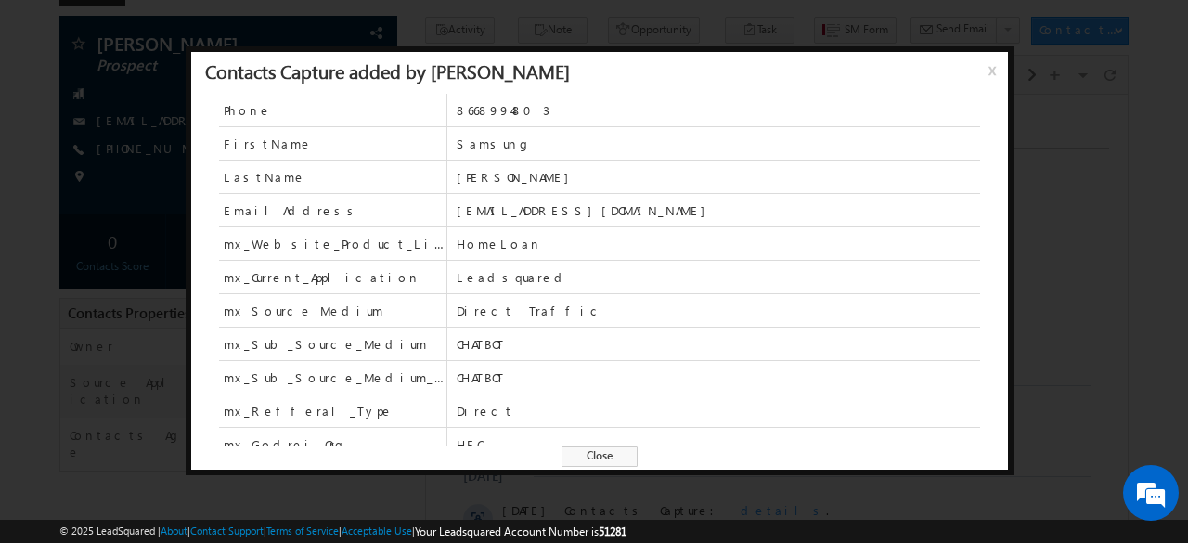
click at [990, 70] on span "x" at bounding box center [995, 76] width 15 height 33
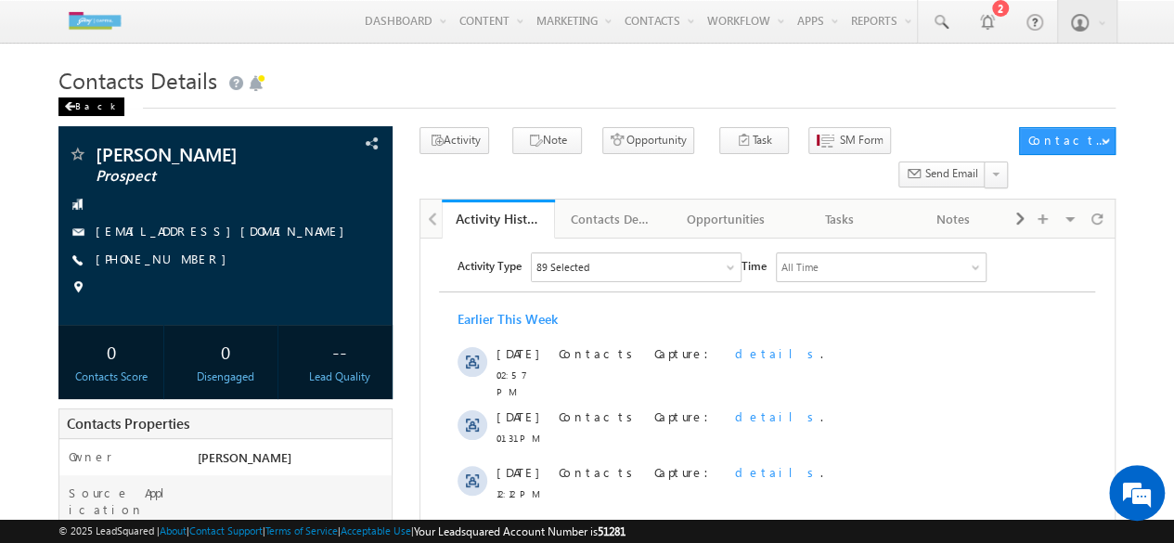
click at [65, 99] on div "Back" at bounding box center [91, 106] width 66 height 19
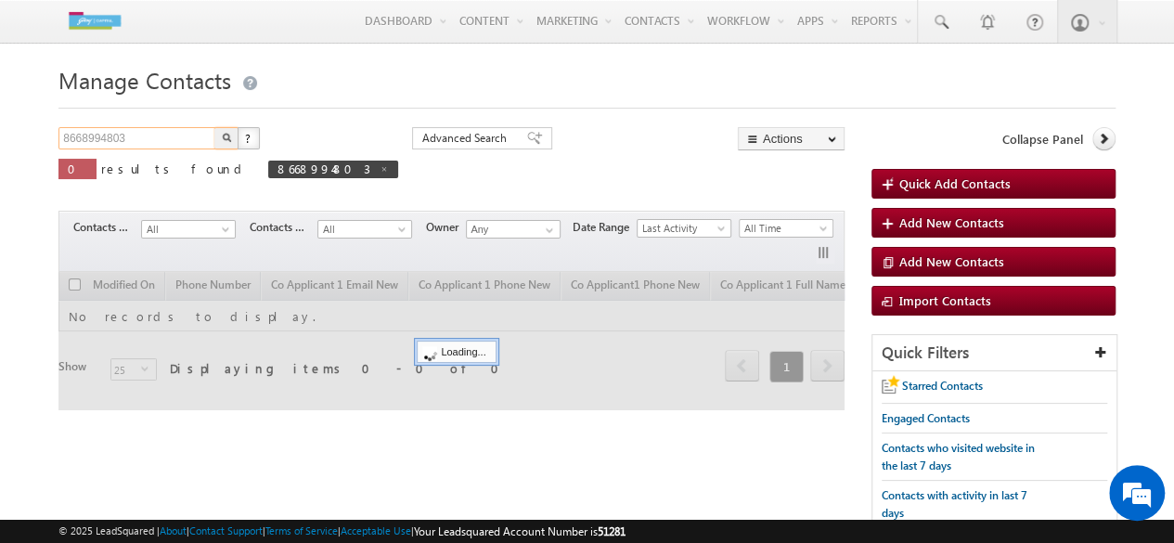
click at [158, 144] on input "8668994803" at bounding box center [137, 138] width 159 height 22
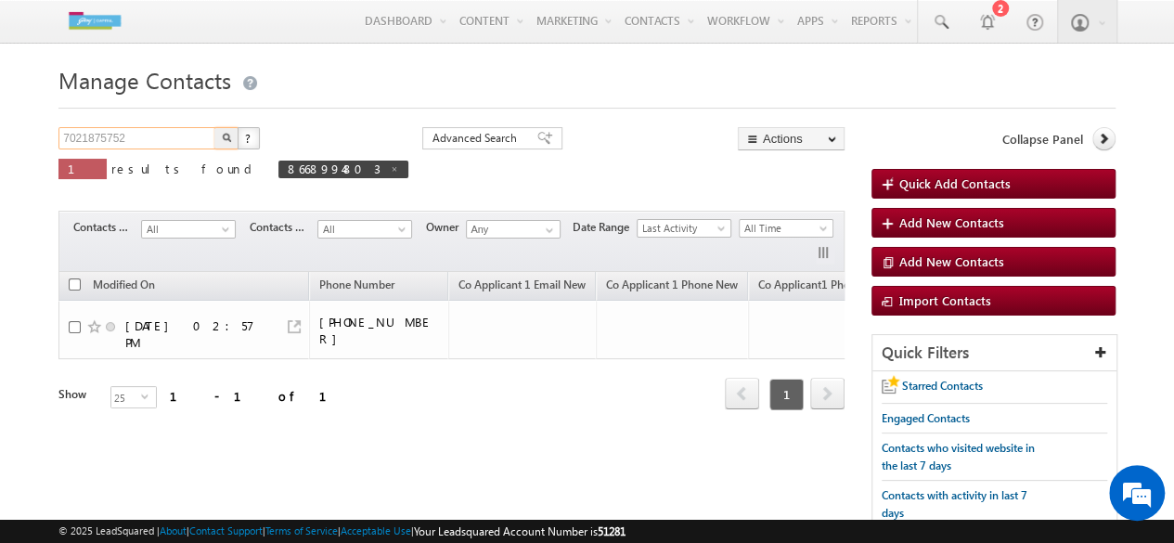
type input "7021875752"
click at [225, 140] on img "button" at bounding box center [226, 137] width 9 height 9
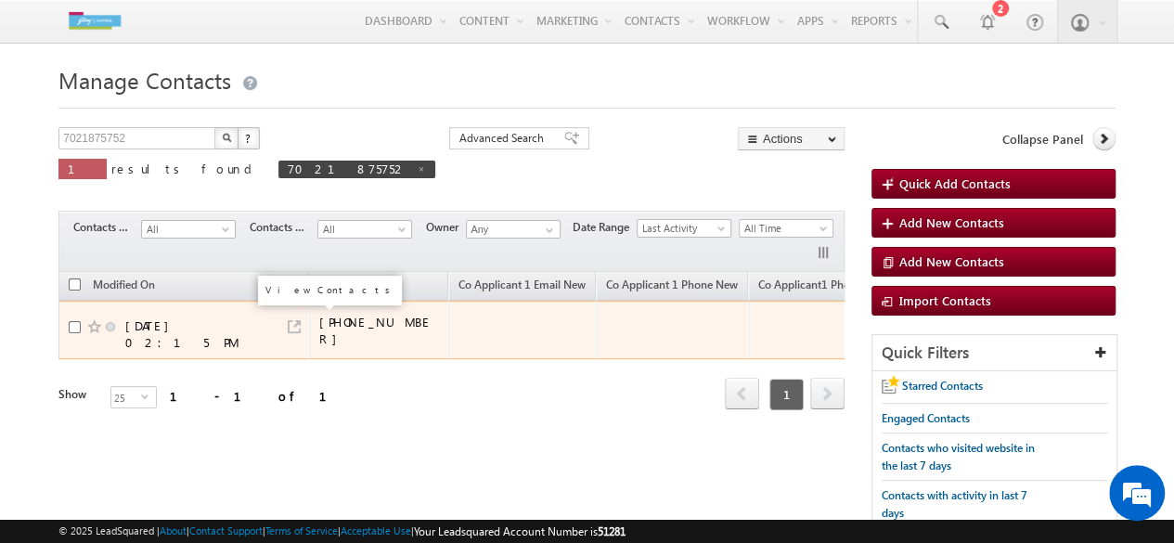
click at [292, 320] on link at bounding box center [294, 326] width 13 height 13
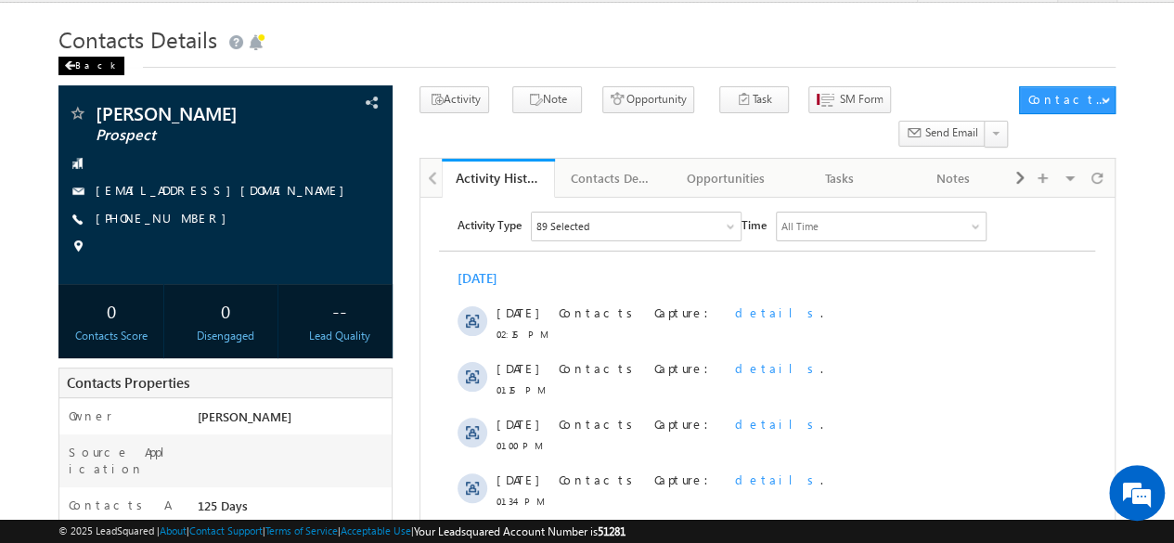
click at [83, 71] on div "Back" at bounding box center [91, 66] width 66 height 19
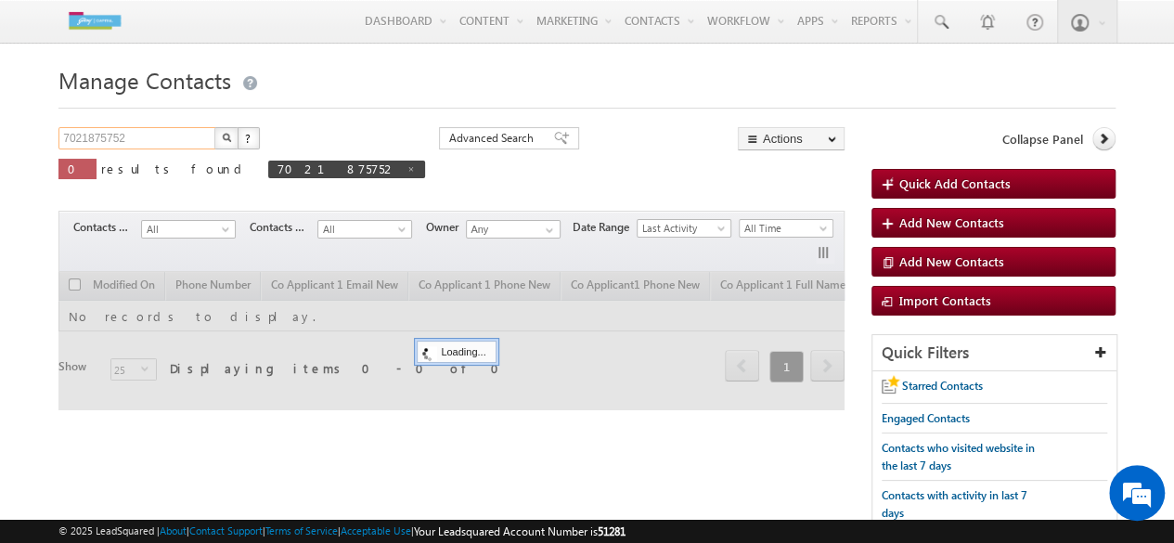
click at [147, 136] on input "7021875752" at bounding box center [137, 138] width 159 height 22
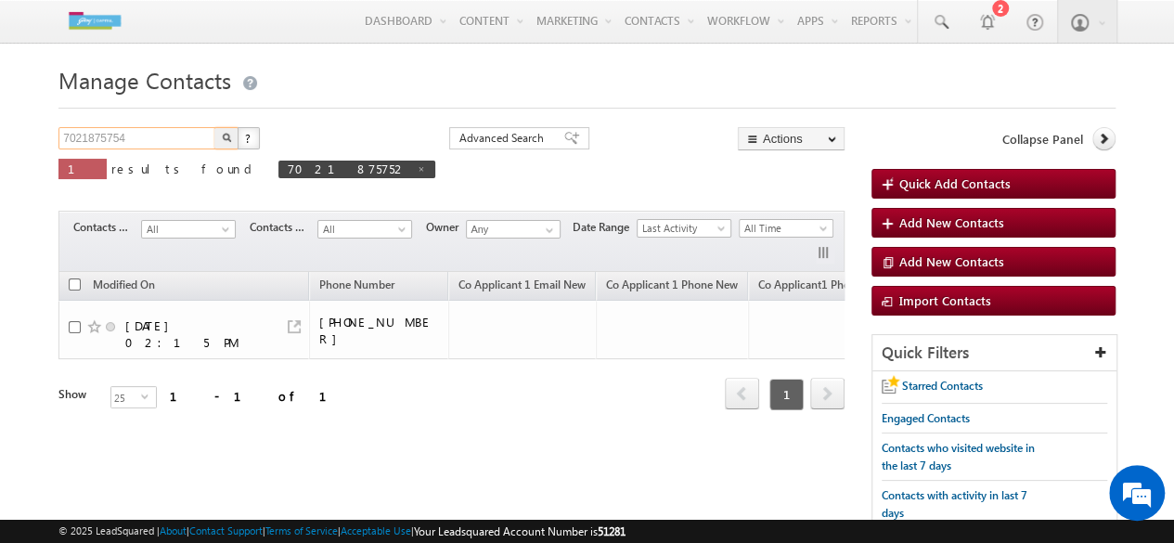
type input "7021875754"
click at [225, 140] on img "button" at bounding box center [226, 137] width 9 height 9
click at [142, 142] on input "7021875754" at bounding box center [137, 138] width 159 height 22
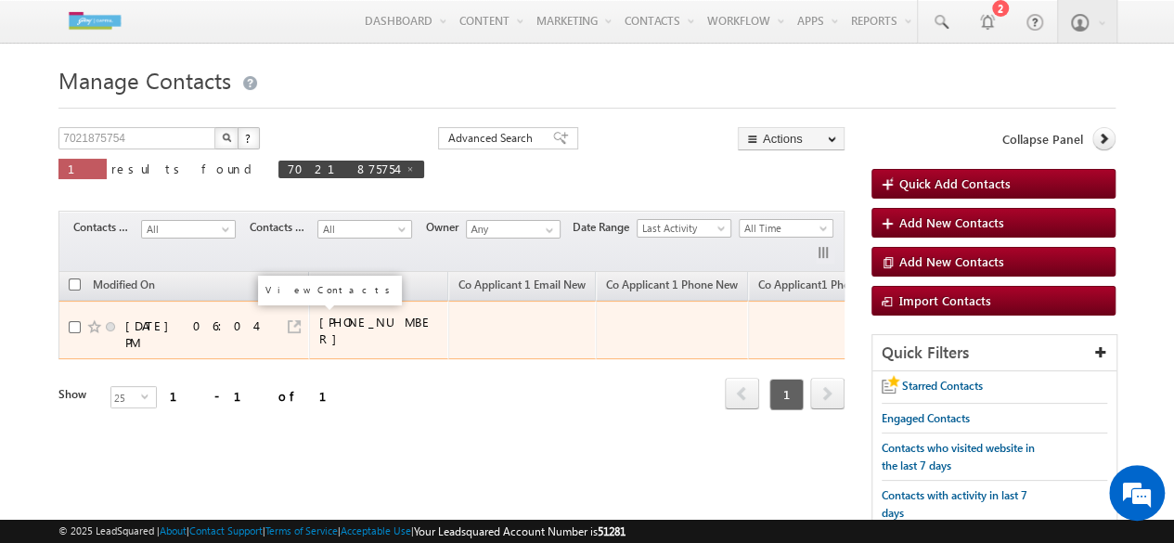
click at [295, 321] on link at bounding box center [294, 326] width 13 height 13
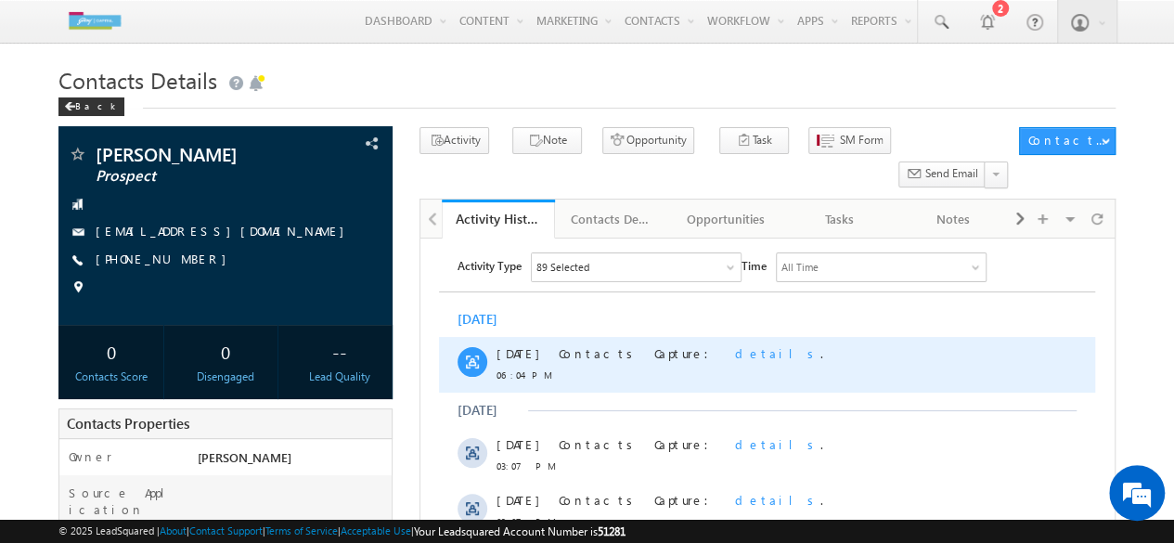
click at [735, 354] on span "details" at bounding box center [777, 353] width 85 height 16
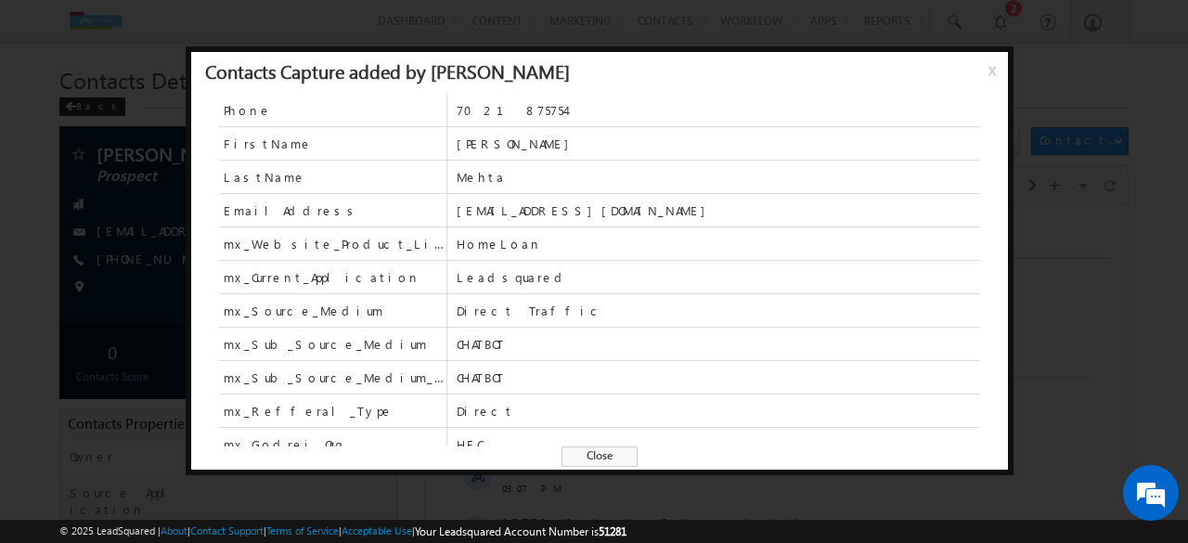
click at [996, 74] on span "x" at bounding box center [995, 76] width 15 height 33
